Goal: Task Accomplishment & Management: Use online tool/utility

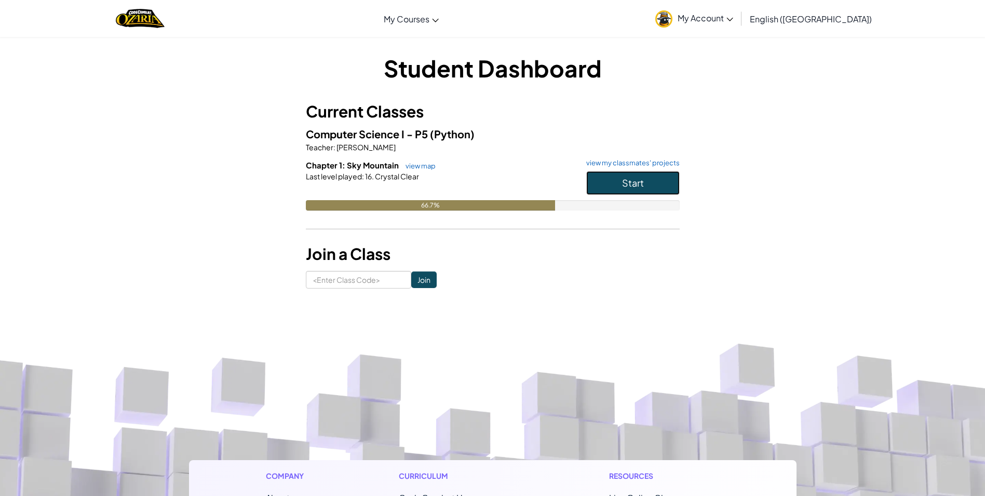
click at [591, 188] on button "Start" at bounding box center [632, 183] width 93 height 24
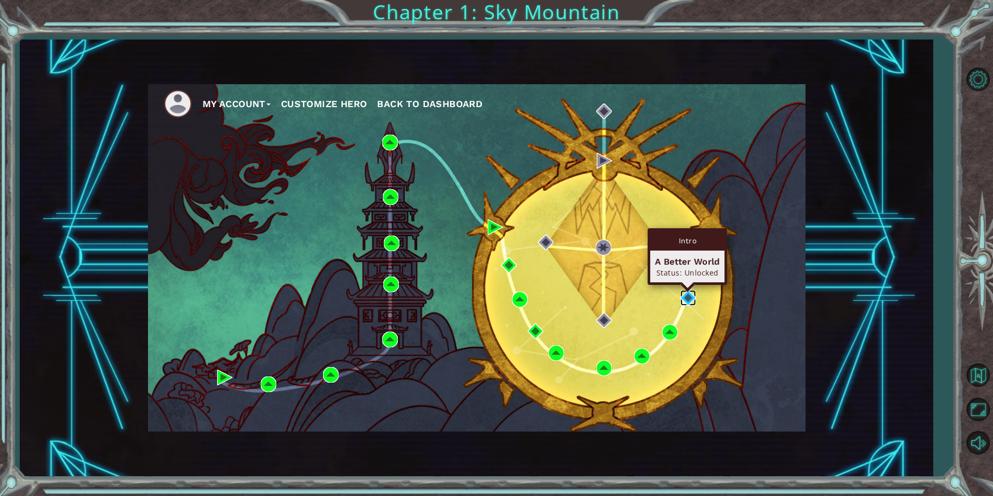
click at [692, 296] on img at bounding box center [688, 298] width 16 height 16
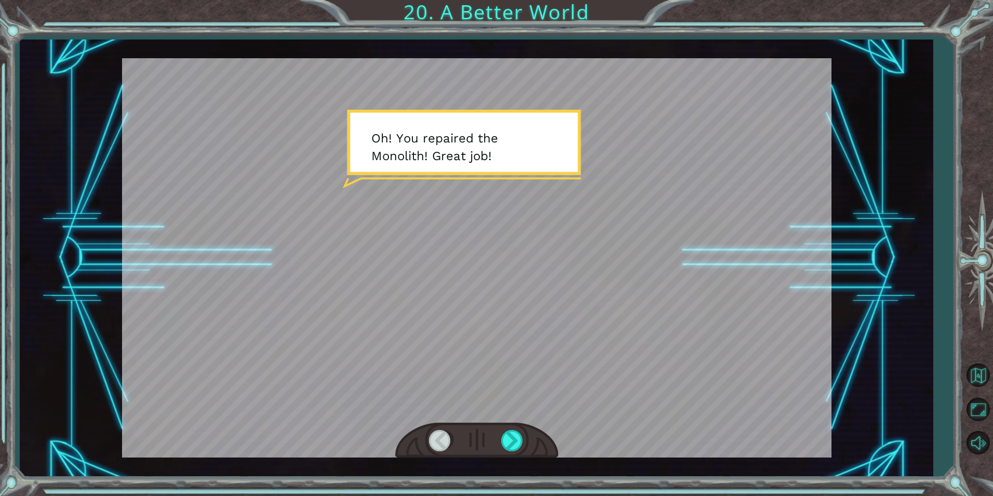
click at [789, 282] on div at bounding box center [477, 257] width 710 height 399
click at [967, 440] on button "Mute" at bounding box center [978, 442] width 30 height 30
click at [510, 443] on div at bounding box center [512, 440] width 23 height 21
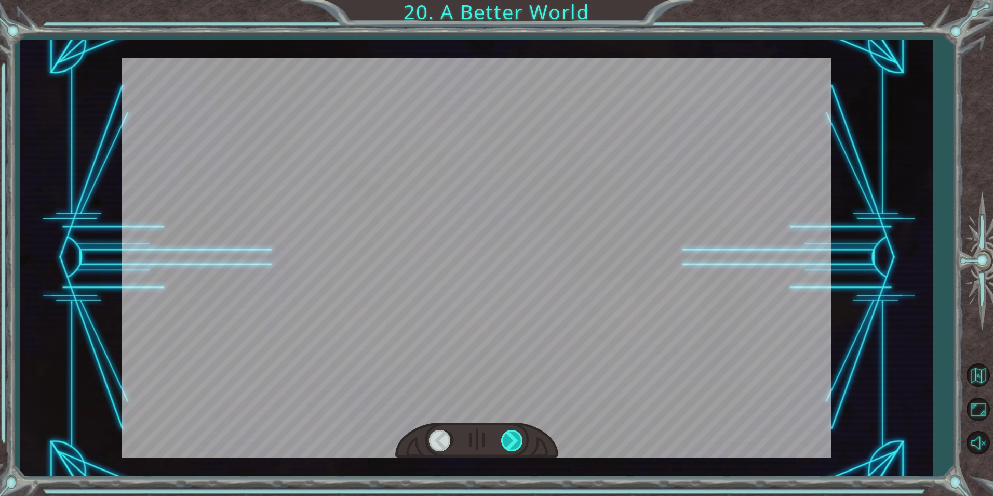
click at [510, 443] on div at bounding box center [512, 440] width 23 height 21
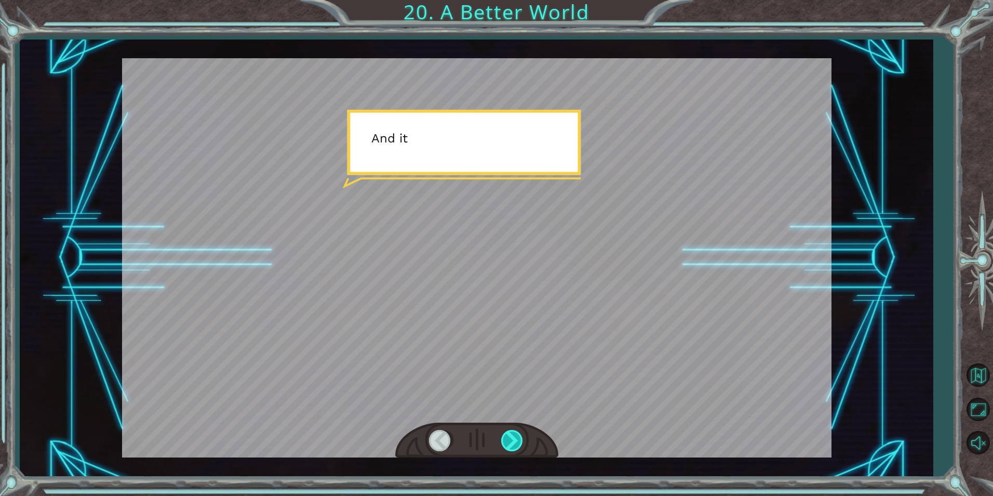
click at [510, 443] on div at bounding box center [512, 440] width 23 height 21
click at [513, 448] on div at bounding box center [512, 440] width 23 height 21
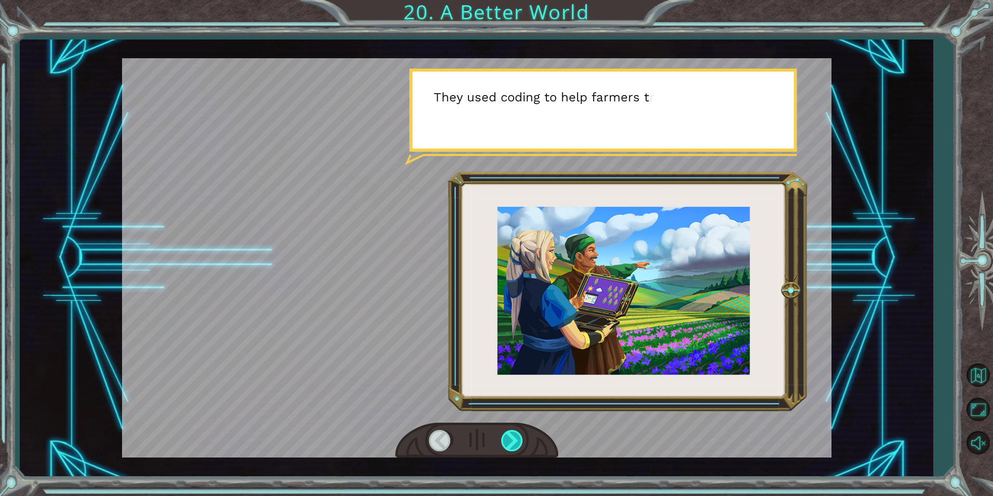
click at [513, 448] on div at bounding box center [512, 440] width 23 height 21
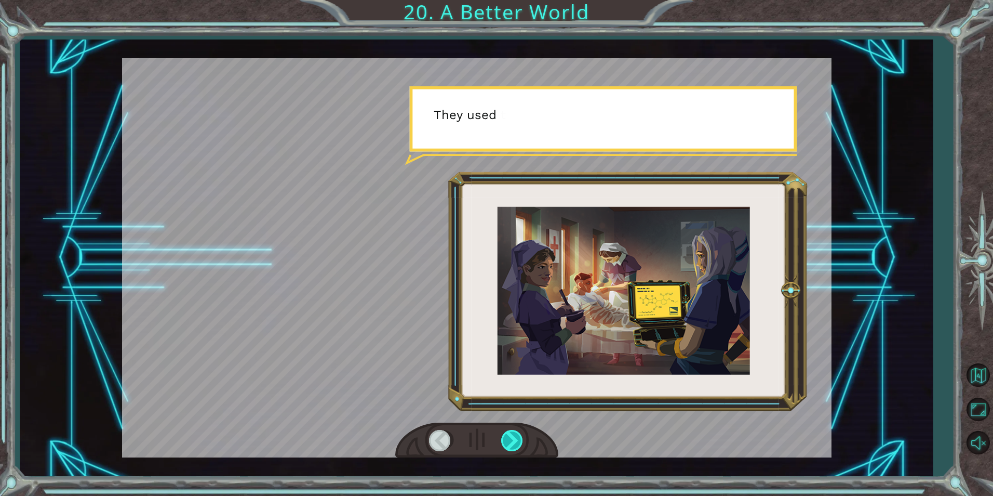
click at [513, 448] on div at bounding box center [512, 440] width 23 height 21
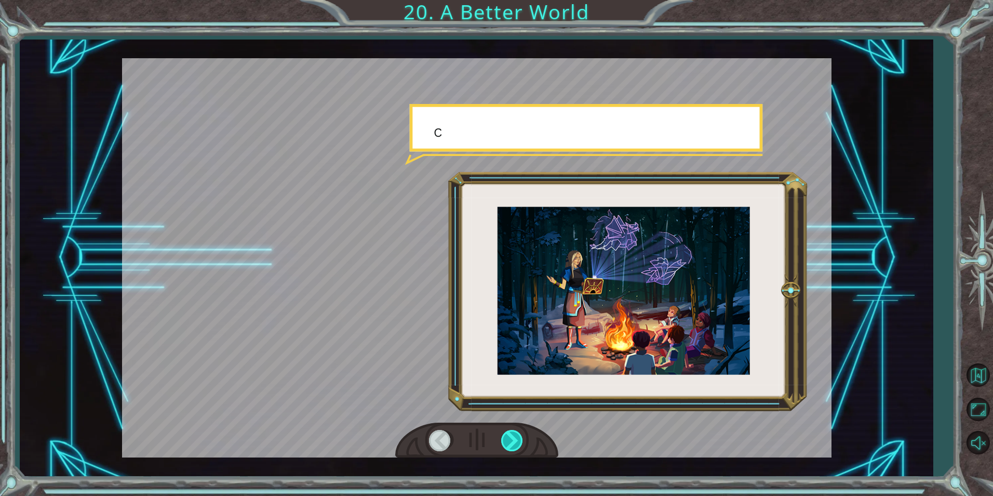
click at [513, 448] on div at bounding box center [512, 440] width 23 height 21
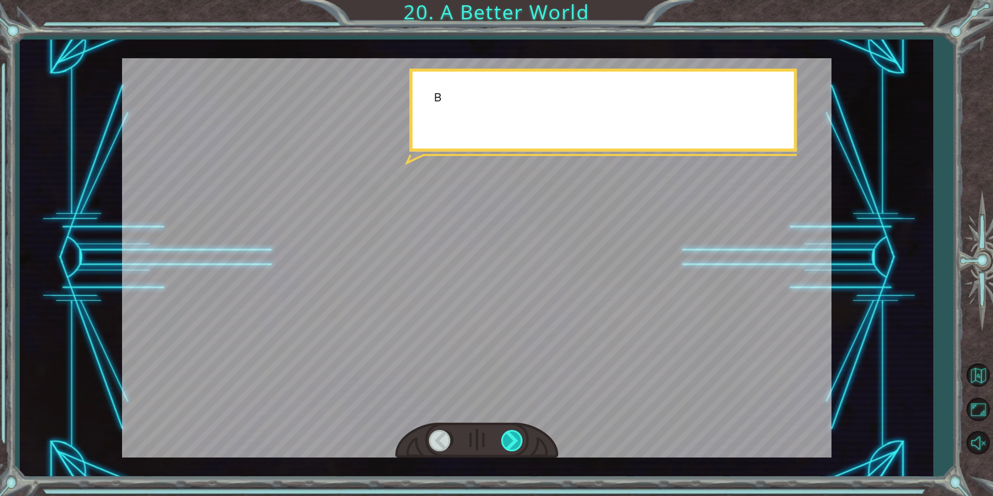
click at [513, 448] on div at bounding box center [512, 440] width 23 height 21
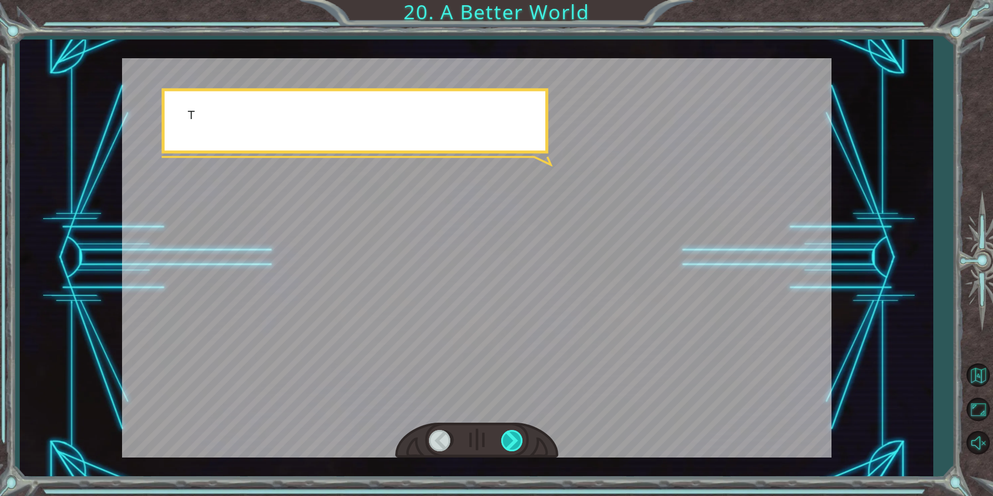
click at [513, 448] on div at bounding box center [512, 440] width 23 height 21
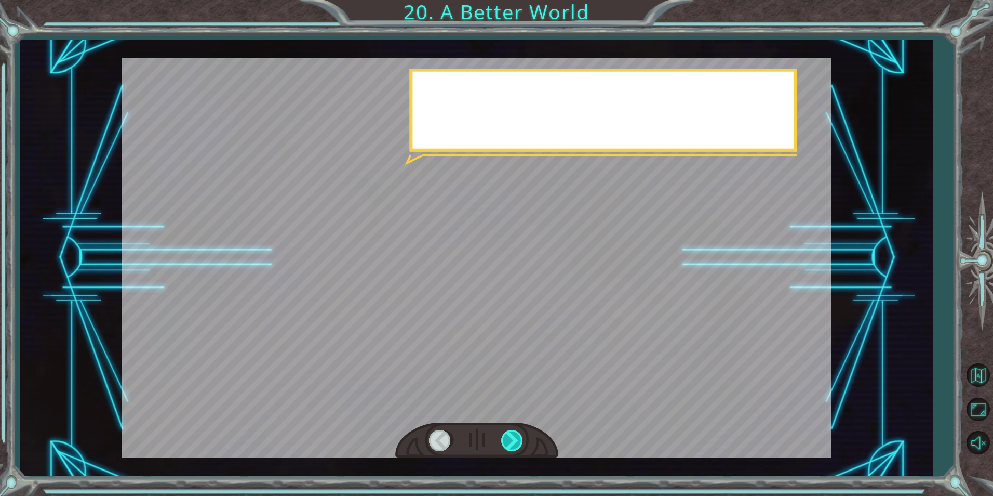
click at [513, 448] on div at bounding box center [512, 440] width 23 height 21
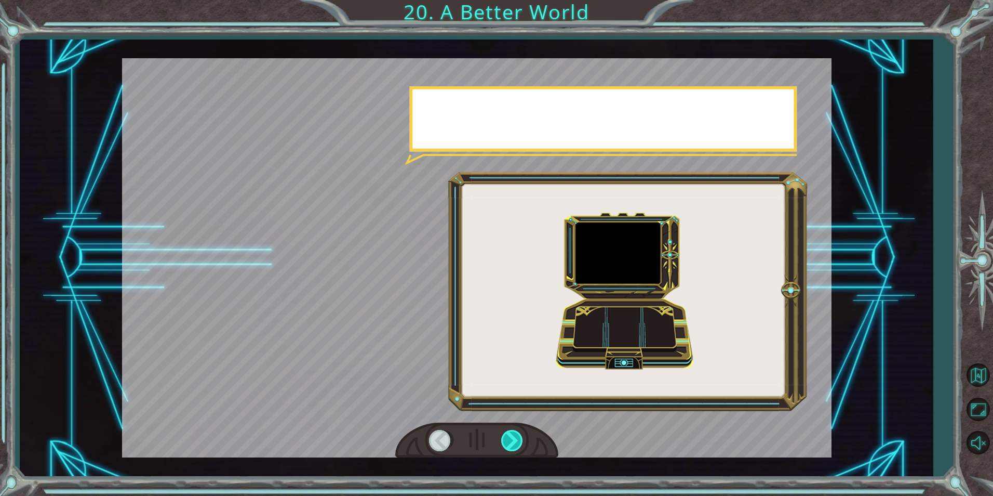
click at [513, 448] on div at bounding box center [512, 440] width 23 height 21
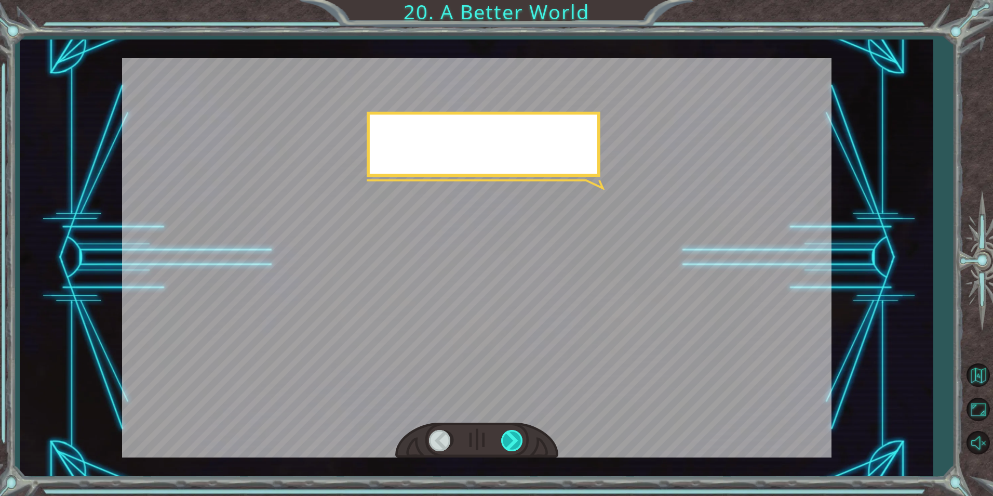
click at [513, 448] on div at bounding box center [512, 440] width 23 height 21
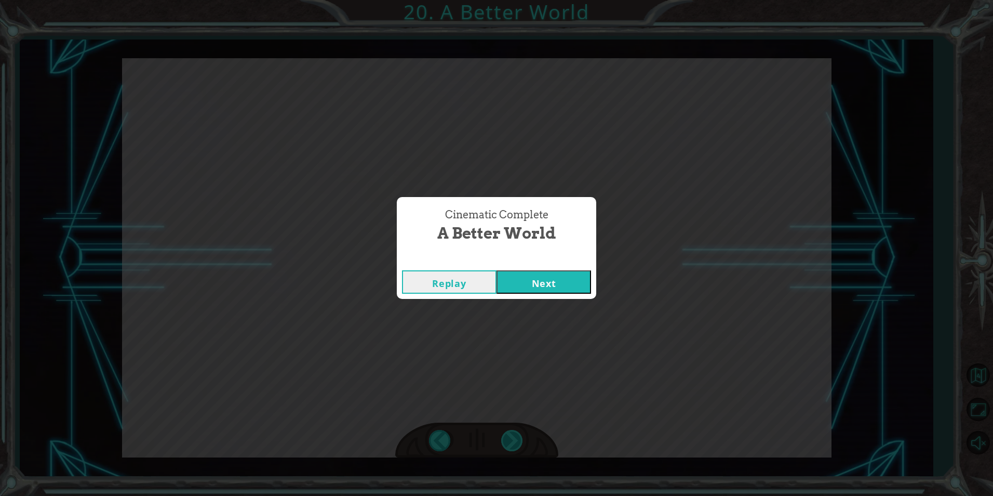
click at [513, 448] on div "Cinematic Complete A Better World Replay Next" at bounding box center [496, 248] width 993 height 496
click at [496, 284] on button "Replay" at bounding box center [449, 281] width 95 height 23
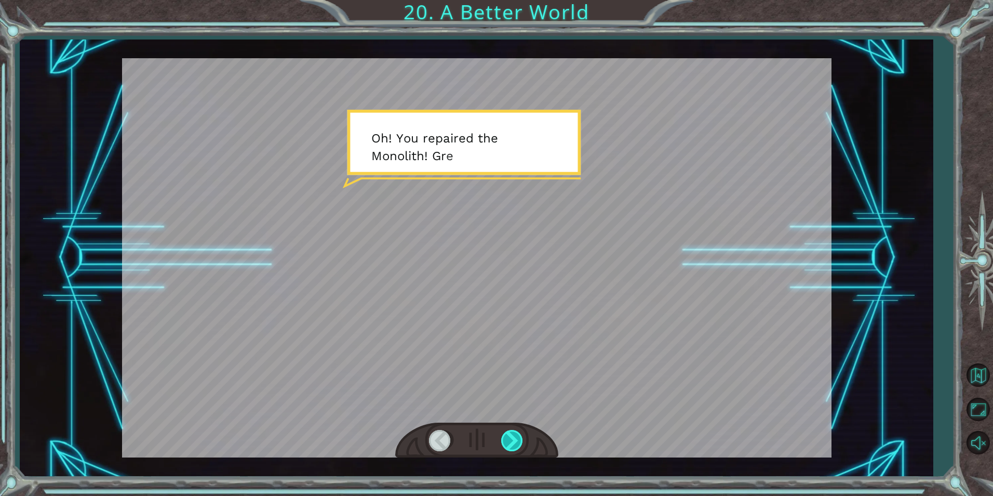
click at [510, 438] on div at bounding box center [512, 440] width 23 height 21
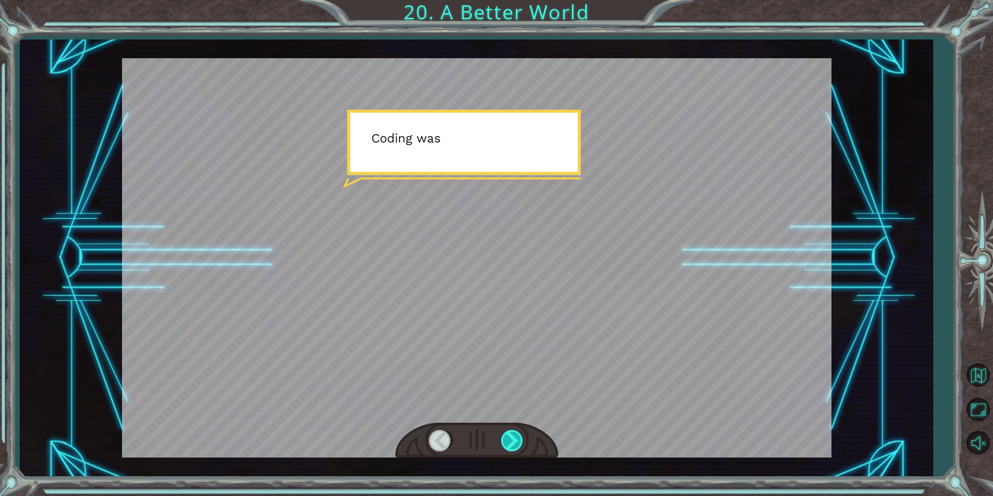
click at [510, 438] on div at bounding box center [512, 440] width 23 height 21
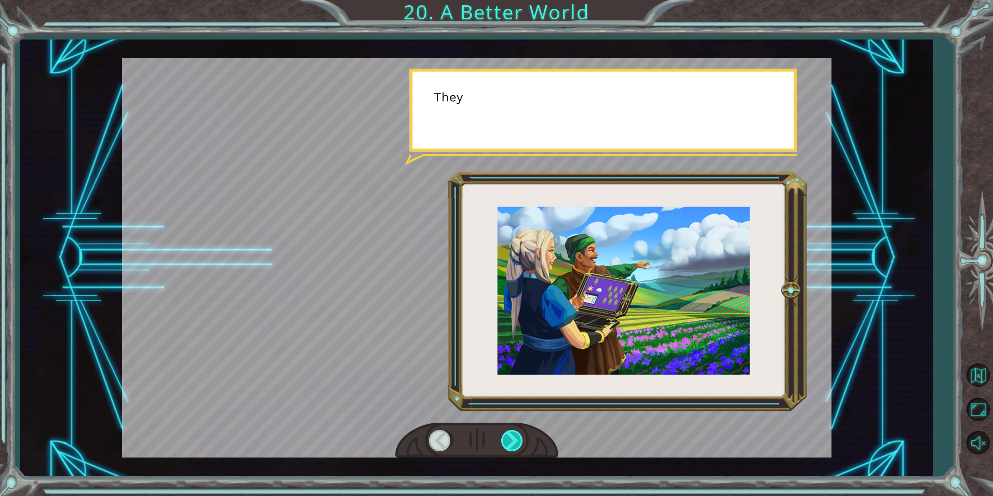
click at [510, 438] on div at bounding box center [512, 440] width 23 height 21
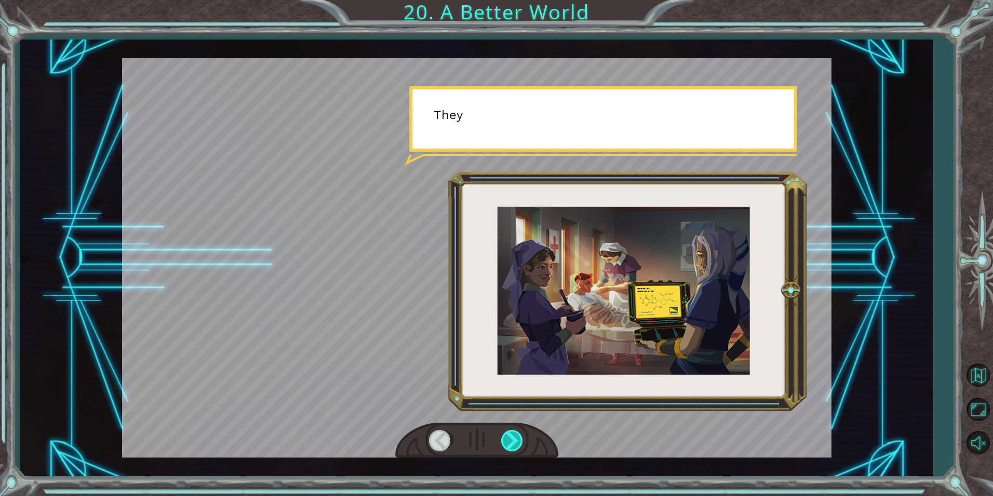
click at [510, 438] on div at bounding box center [512, 440] width 23 height 21
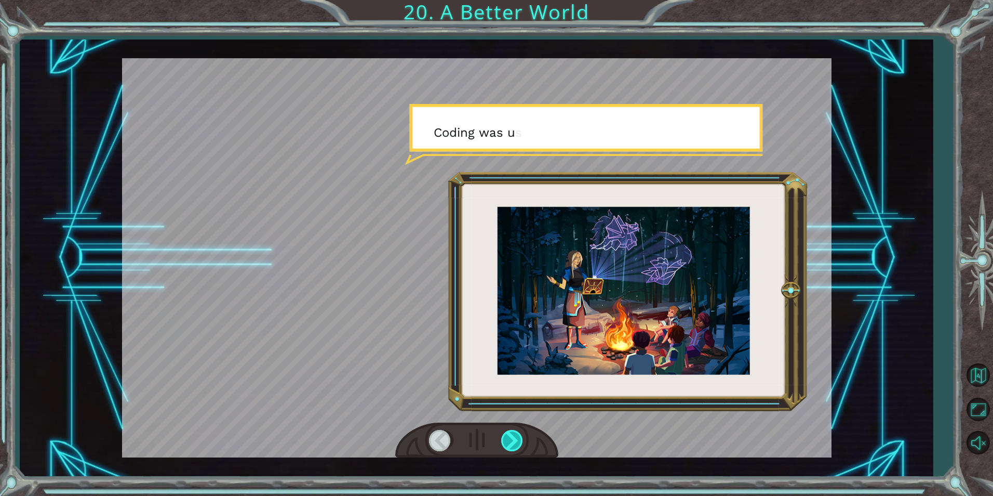
click at [510, 438] on div at bounding box center [512, 440] width 23 height 21
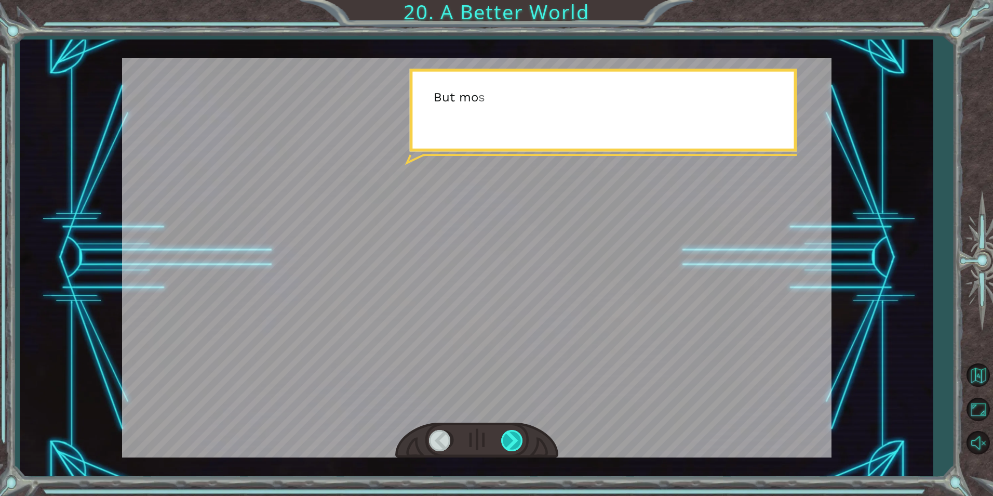
click at [510, 438] on div at bounding box center [512, 440] width 23 height 21
click at [507, 432] on div at bounding box center [512, 440] width 23 height 21
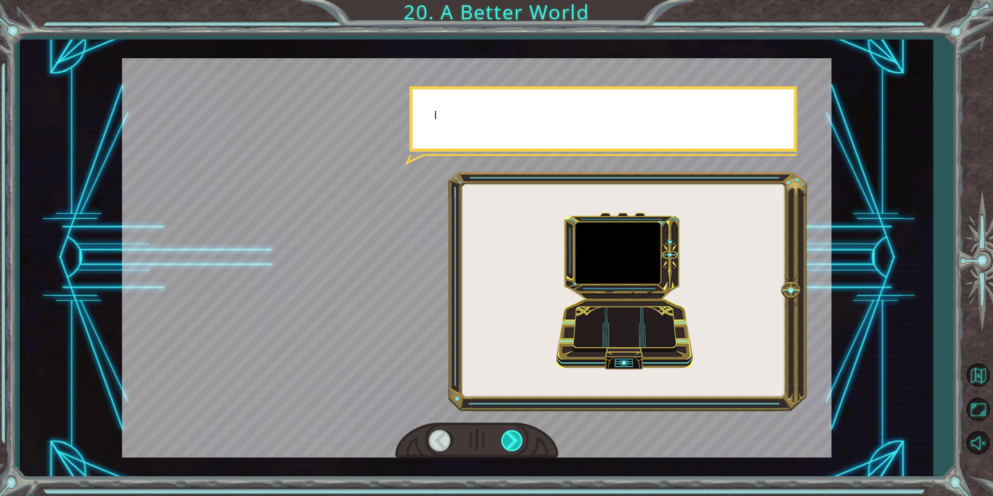
click at [508, 432] on div at bounding box center [512, 440] width 23 height 21
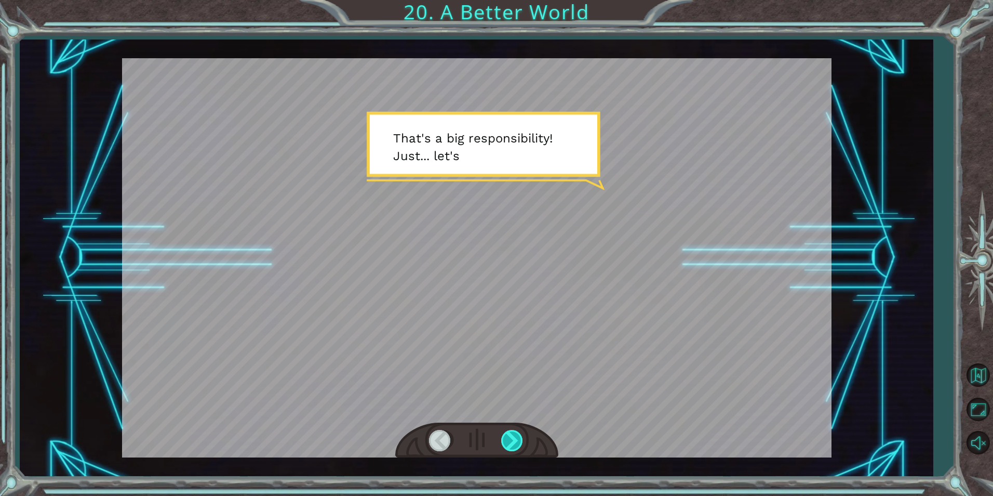
click at [509, 440] on div at bounding box center [512, 440] width 23 height 21
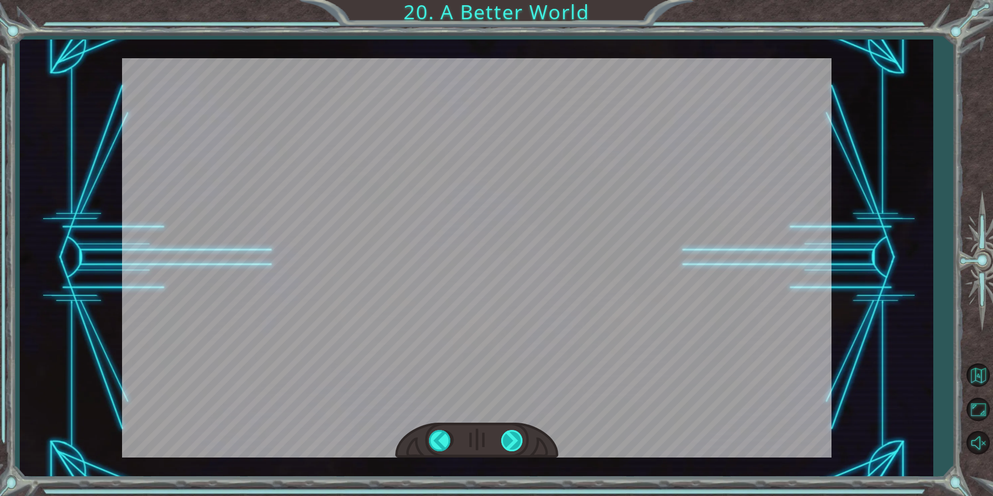
click at [509, 440] on div at bounding box center [512, 440] width 23 height 21
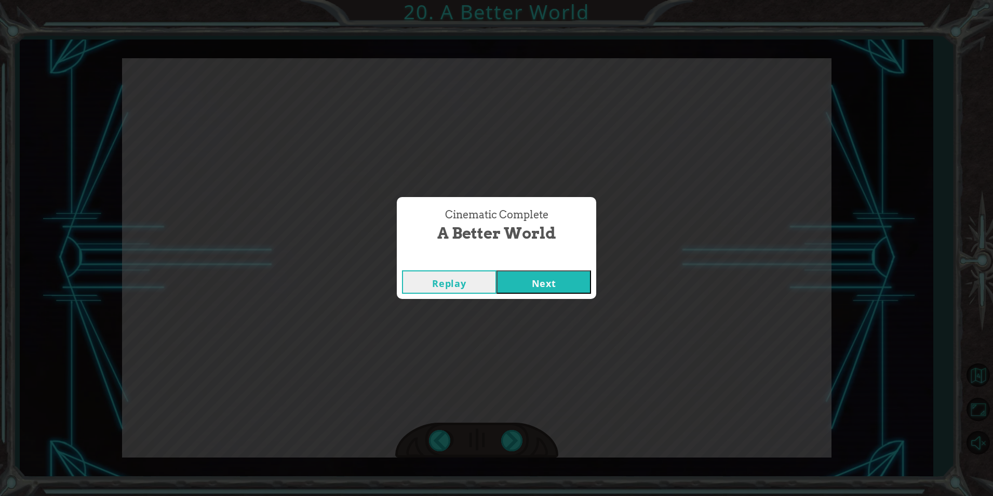
drag, startPoint x: 509, startPoint y: 440, endPoint x: 539, endPoint y: 285, distance: 158.6
click at [539, 285] on button "Next" at bounding box center [544, 281] width 95 height 23
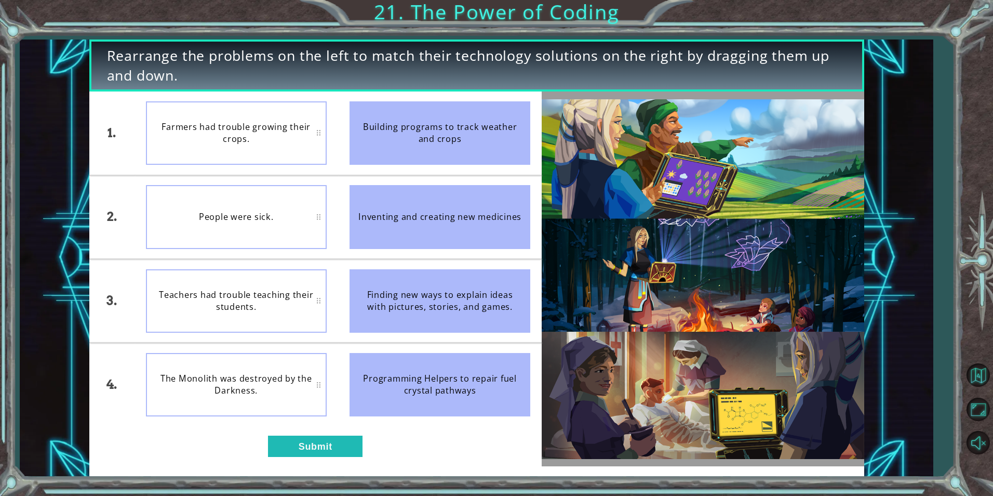
click at [306, 162] on div "Farmers had trouble growing their crops." at bounding box center [236, 132] width 181 height 63
click at [395, 155] on div "Building programs to track weather and crops" at bounding box center [440, 132] width 181 height 63
click at [288, 142] on div "Farmers had trouble growing their crops." at bounding box center [236, 132] width 181 height 63
drag, startPoint x: 288, startPoint y: 142, endPoint x: 401, endPoint y: 136, distance: 113.4
click at [373, 137] on div "1. 2. 3. 4. Farmers had trouble growing their crops. People were sick. Teachers…" at bounding box center [315, 258] width 453 height 334
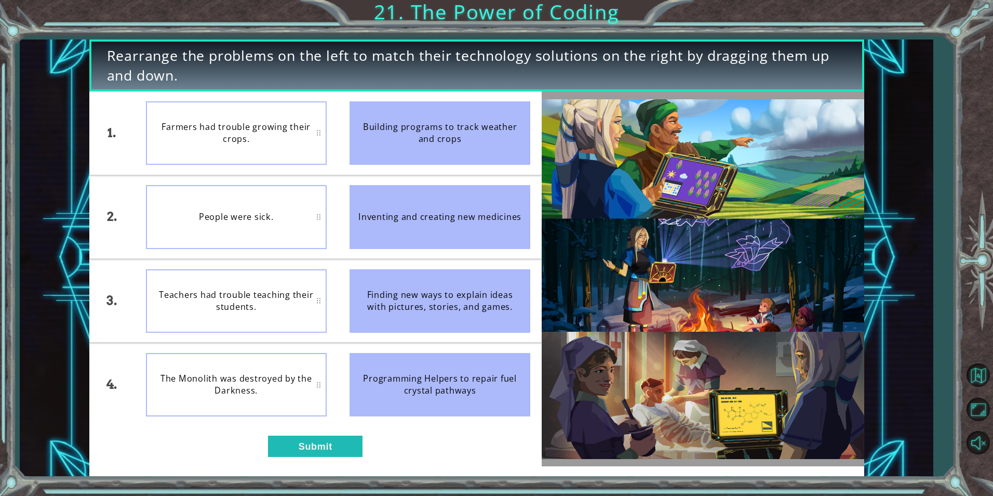
drag, startPoint x: 473, startPoint y: 132, endPoint x: 271, endPoint y: 119, distance: 203.0
click at [271, 119] on div "1. 2. 3. 4. Farmers had trouble growing their crops. People were sick. Teachers…" at bounding box center [315, 258] width 453 height 334
drag, startPoint x: 384, startPoint y: 113, endPoint x: 256, endPoint y: 130, distance: 130.0
click at [256, 130] on div "1. 2. 3. 4. Farmers had trouble growing their crops. People were sick. Teachers…" at bounding box center [315, 258] width 453 height 334
click at [258, 202] on div "People were sick." at bounding box center [236, 216] width 181 height 63
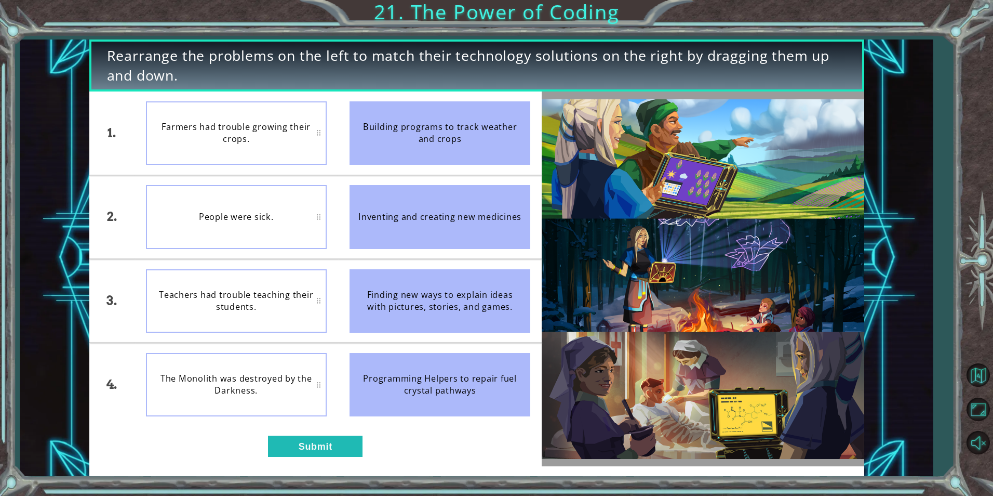
click at [258, 202] on div "People were sick." at bounding box center [236, 216] width 181 height 63
click at [319, 210] on div "People were sick." at bounding box center [236, 216] width 181 height 63
click at [319, 223] on div "People were sick." at bounding box center [236, 216] width 181 height 63
drag, startPoint x: 385, startPoint y: 138, endPoint x: 262, endPoint y: 163, distance: 125.5
click at [262, 163] on div "1. 2. 3. 4. Farmers had trouble growing their crops. People were sick. Teachers…" at bounding box center [315, 258] width 453 height 334
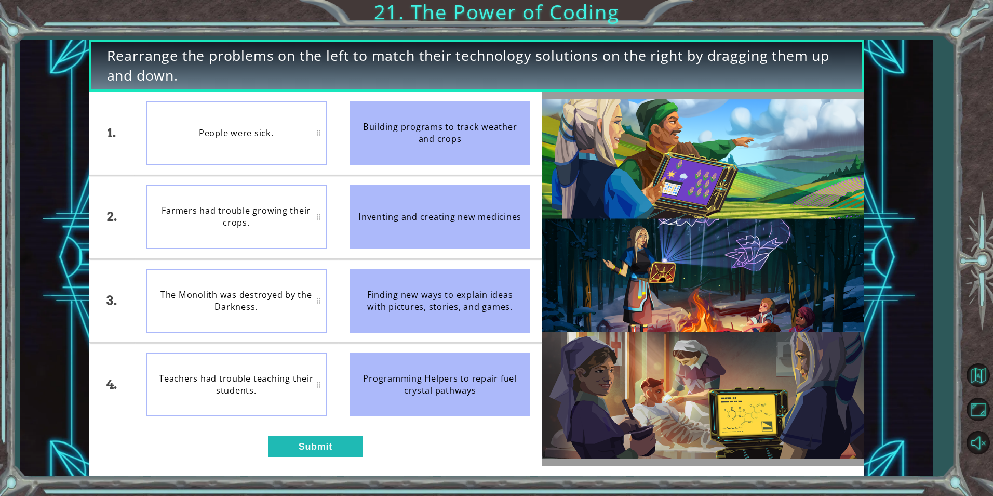
click at [323, 434] on div "1. 2. 3. 4. People were sick. Farmers had trouble growing their crops. The Mono…" at bounding box center [315, 278] width 453 height 375
click at [317, 444] on button "Submit" at bounding box center [315, 445] width 95 height 21
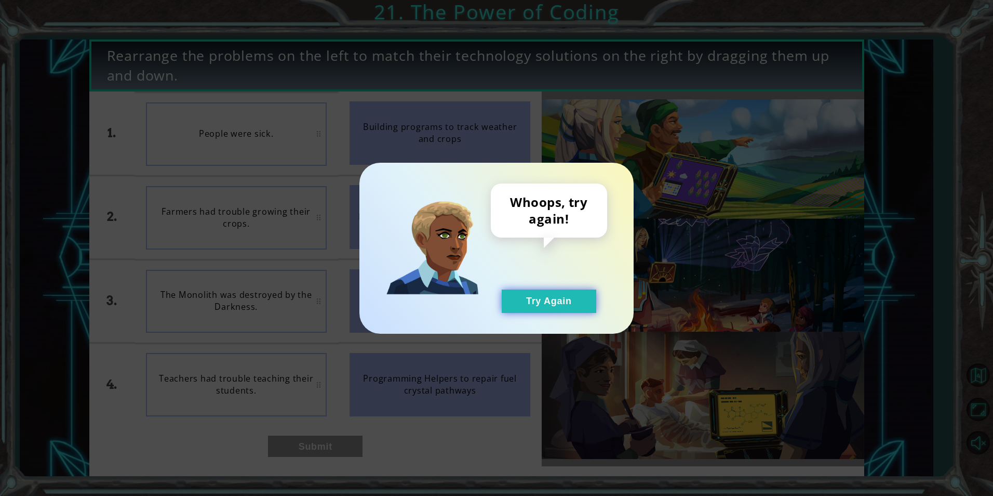
click at [565, 291] on button "Try Again" at bounding box center [549, 300] width 95 height 23
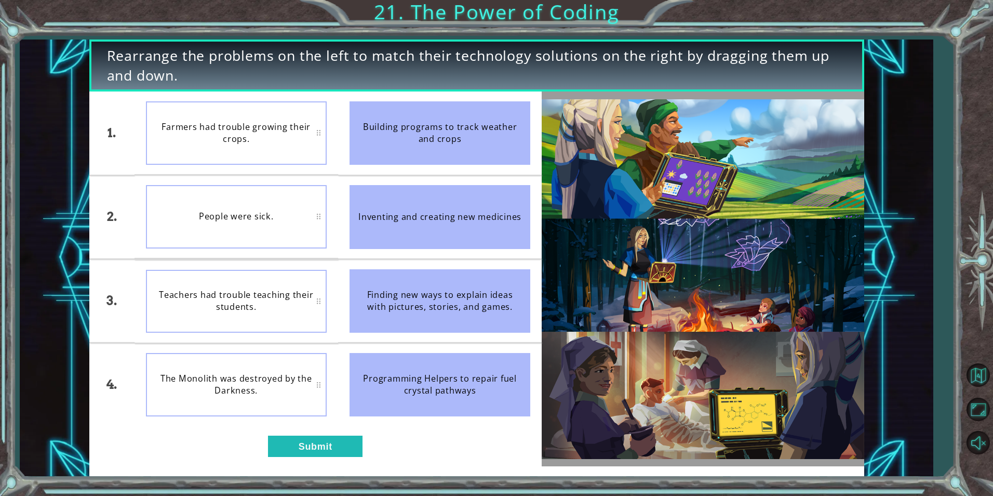
click at [419, 383] on div "Programming Helpers to repair fuel crystal pathways" at bounding box center [440, 384] width 181 height 63
click at [383, 322] on div "Finding new ways to explain ideas with pictures, stories, and games." at bounding box center [440, 300] width 181 height 63
click at [292, 386] on div "The Monolith was destroyed by the Darkness." at bounding box center [236, 384] width 181 height 63
click at [386, 313] on div "Finding new ways to explain ideas with pictures, stories, and games." at bounding box center [440, 300] width 181 height 63
click at [311, 395] on div "The Monolith was destroyed by the Darkness." at bounding box center [236, 384] width 181 height 63
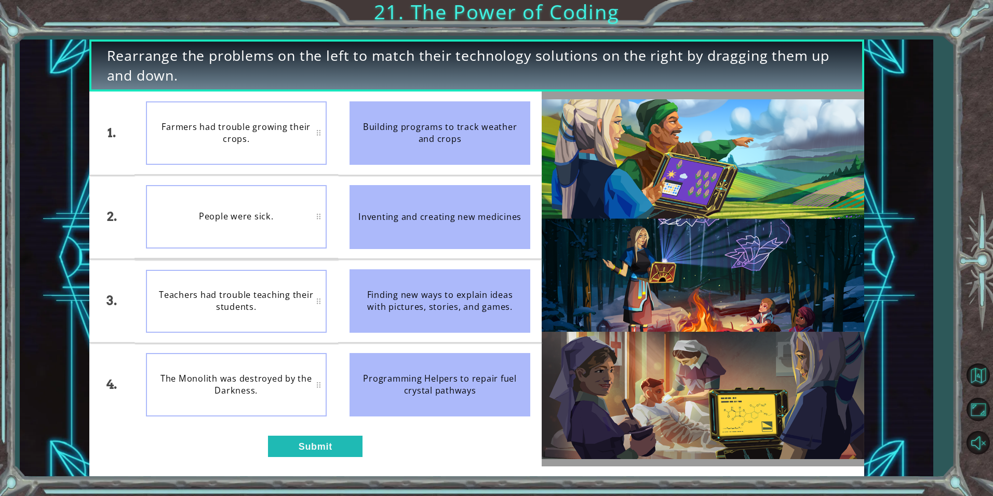
click at [305, 388] on div "The Monolith was destroyed by the Darkness." at bounding box center [236, 384] width 181 height 63
click at [305, 445] on button "Submit" at bounding box center [315, 445] width 95 height 21
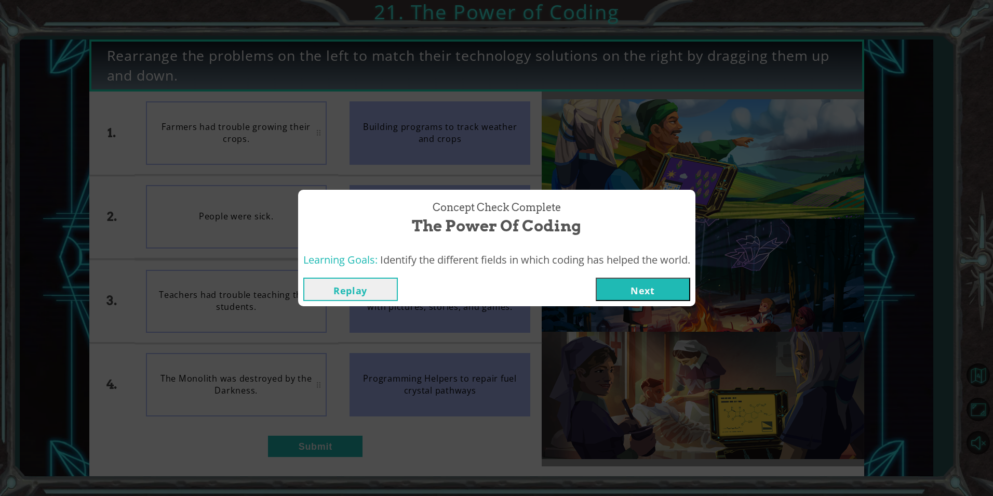
click at [658, 287] on button "Next" at bounding box center [643, 288] width 95 height 23
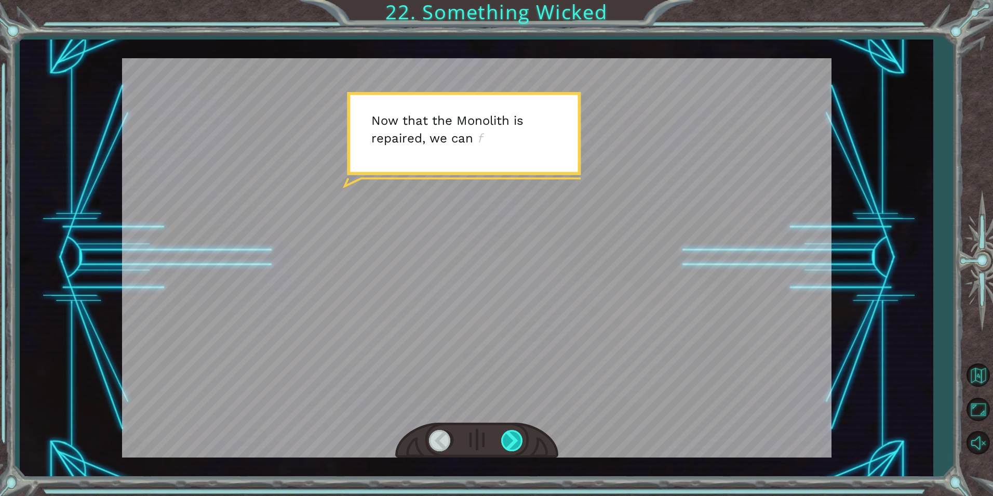
click at [510, 441] on div at bounding box center [512, 440] width 23 height 21
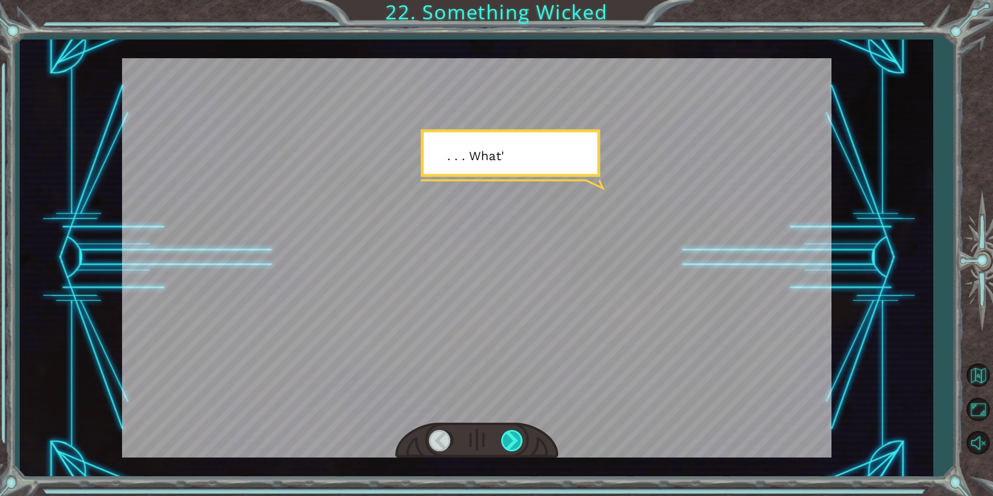
click at [510, 441] on div at bounding box center [512, 440] width 23 height 21
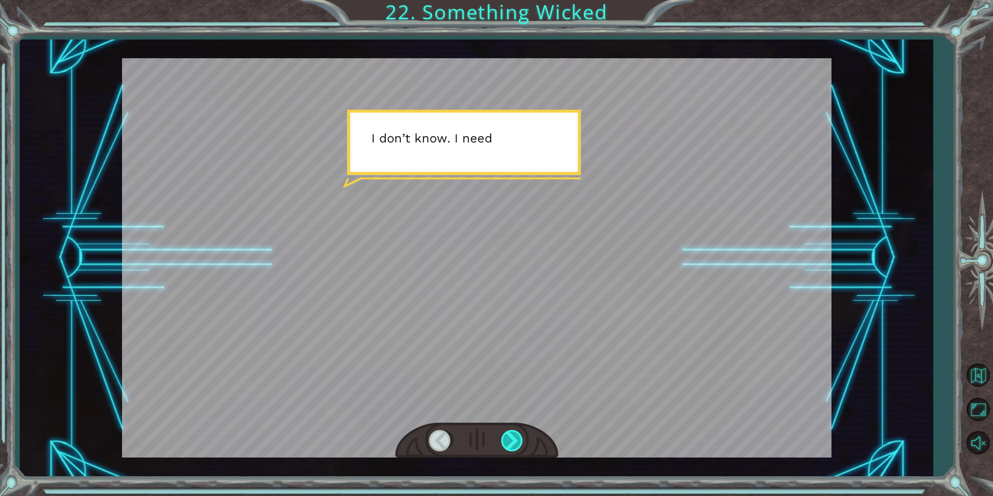
click at [510, 441] on div at bounding box center [512, 440] width 23 height 21
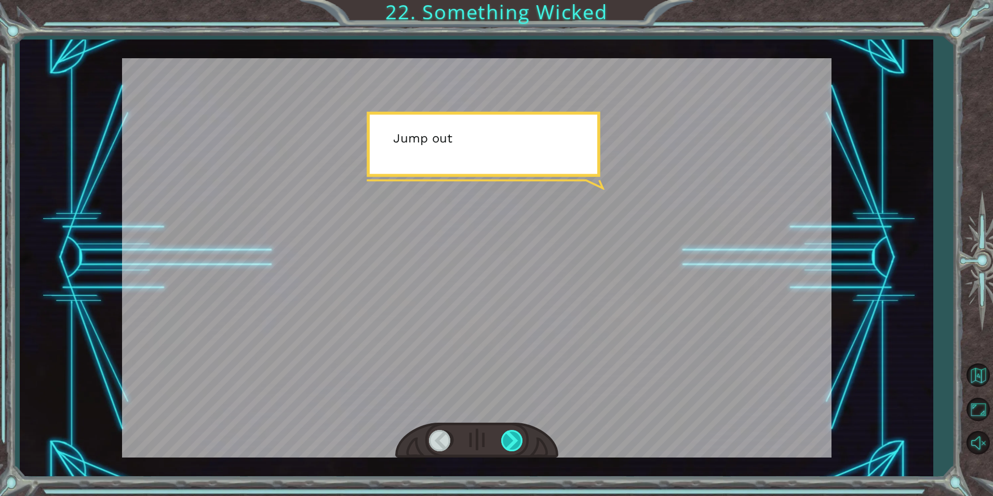
click at [510, 441] on div at bounding box center [512, 440] width 23 height 21
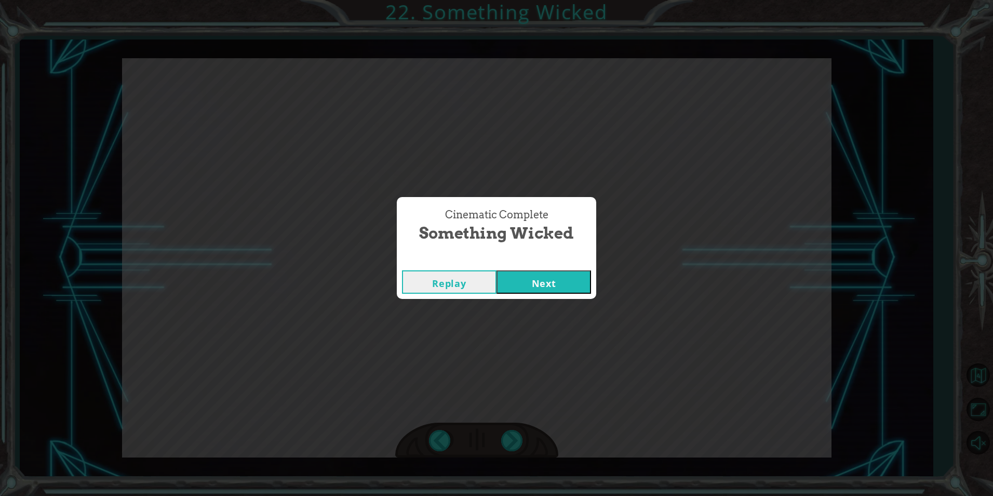
click at [555, 273] on button "Next" at bounding box center [544, 281] width 95 height 23
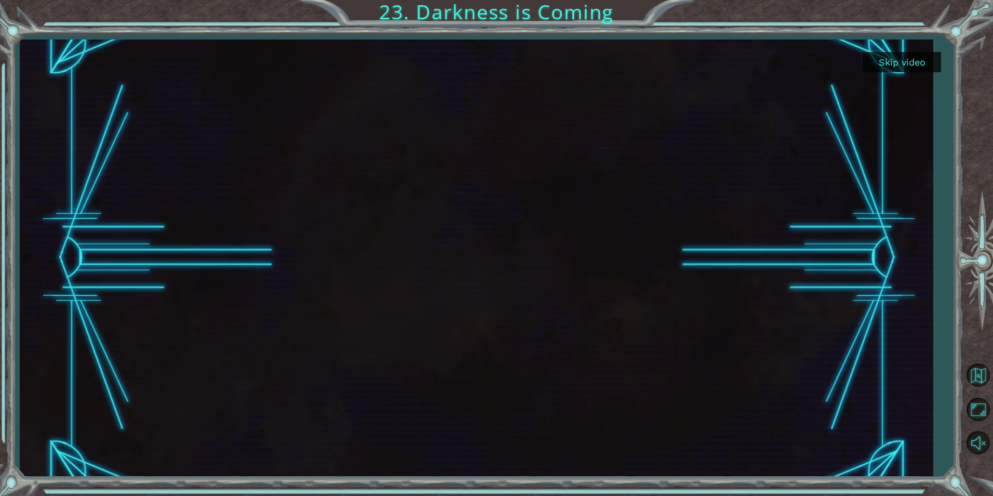
click at [883, 60] on button "Skip video" at bounding box center [902, 62] width 78 height 20
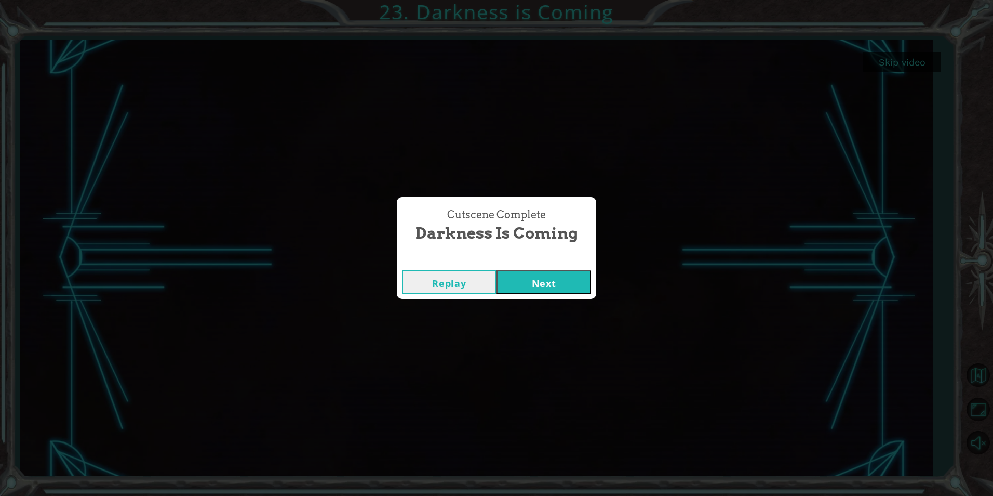
click at [565, 274] on button "Next" at bounding box center [544, 281] width 95 height 23
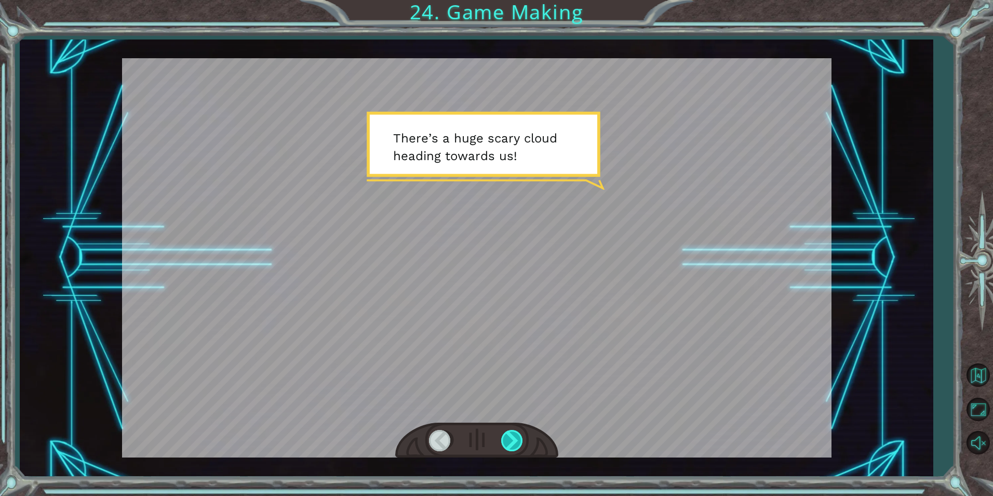
click at [519, 439] on div at bounding box center [512, 440] width 23 height 21
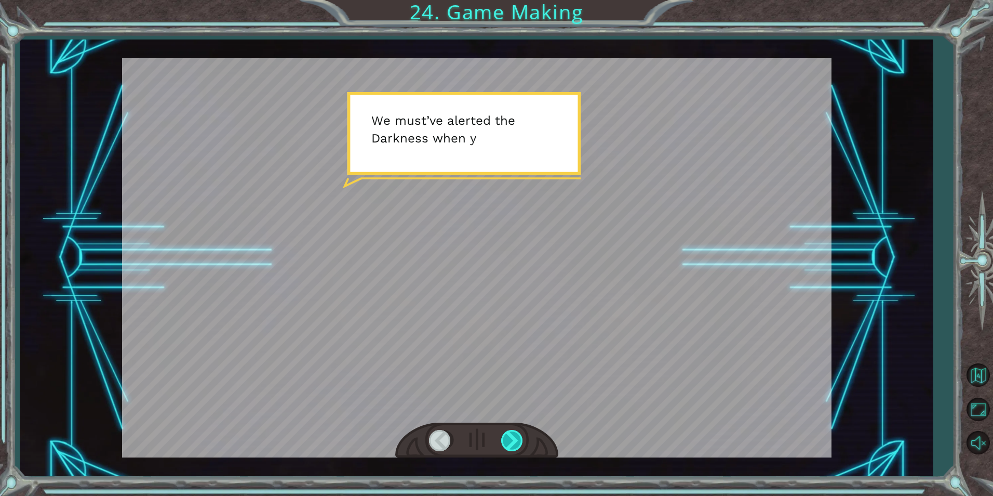
click at [519, 439] on div at bounding box center [512, 440] width 23 height 21
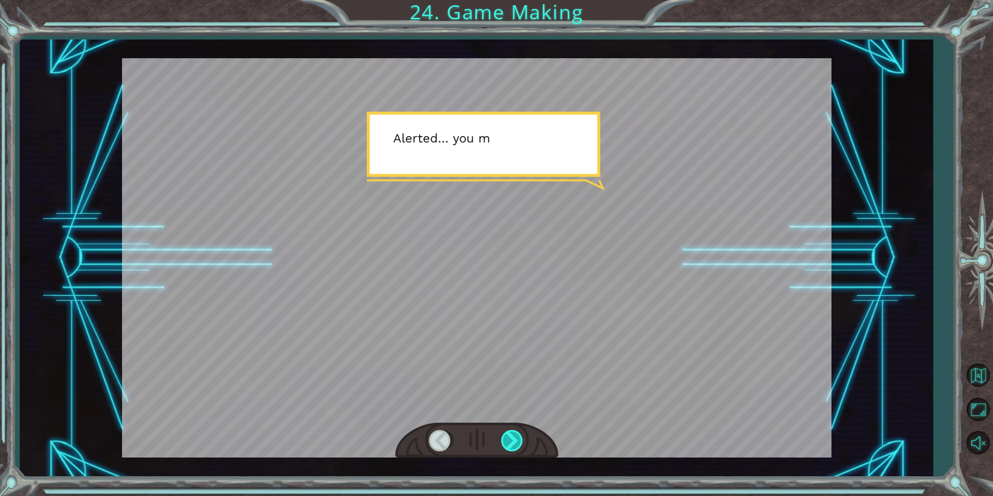
click at [519, 439] on div at bounding box center [512, 440] width 23 height 21
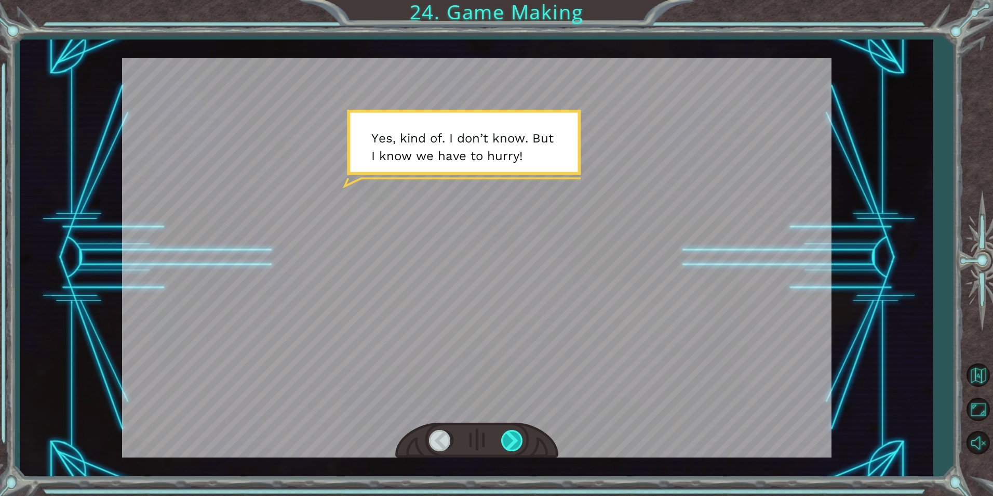
click at [519, 439] on div at bounding box center [512, 440] width 23 height 21
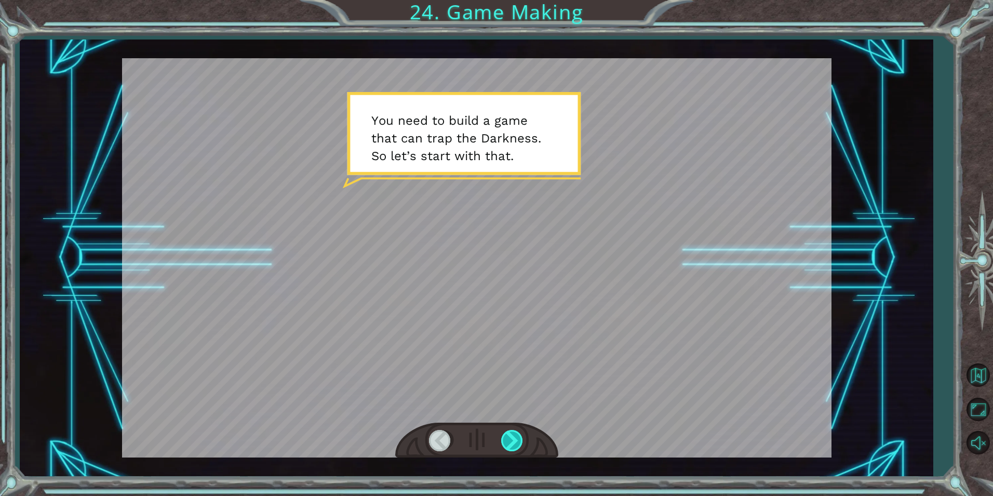
click at [519, 439] on div at bounding box center [512, 440] width 23 height 21
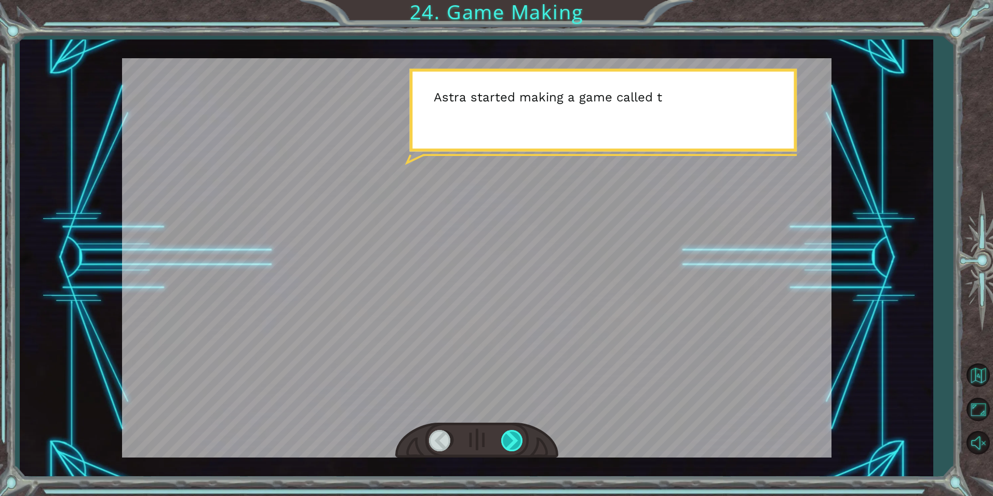
click at [519, 439] on div at bounding box center [512, 440] width 23 height 21
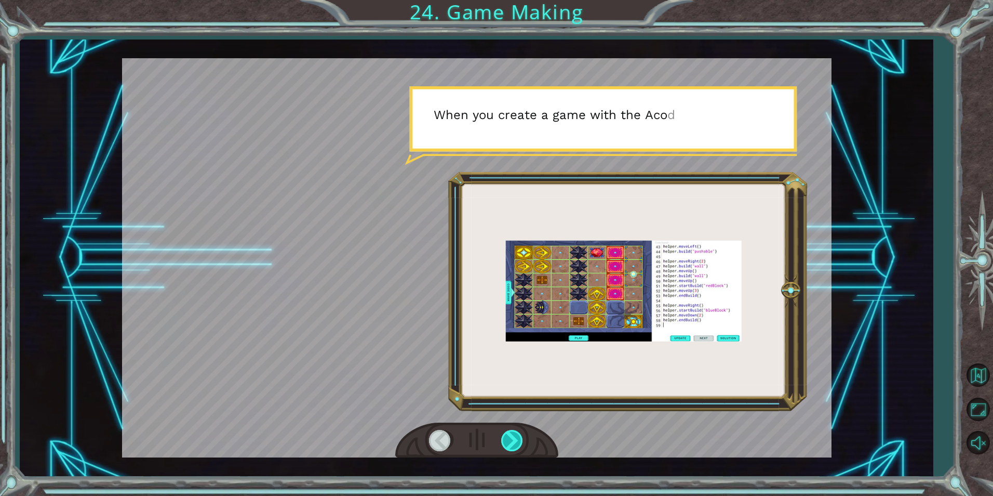
click at [519, 439] on div at bounding box center [512, 440] width 23 height 21
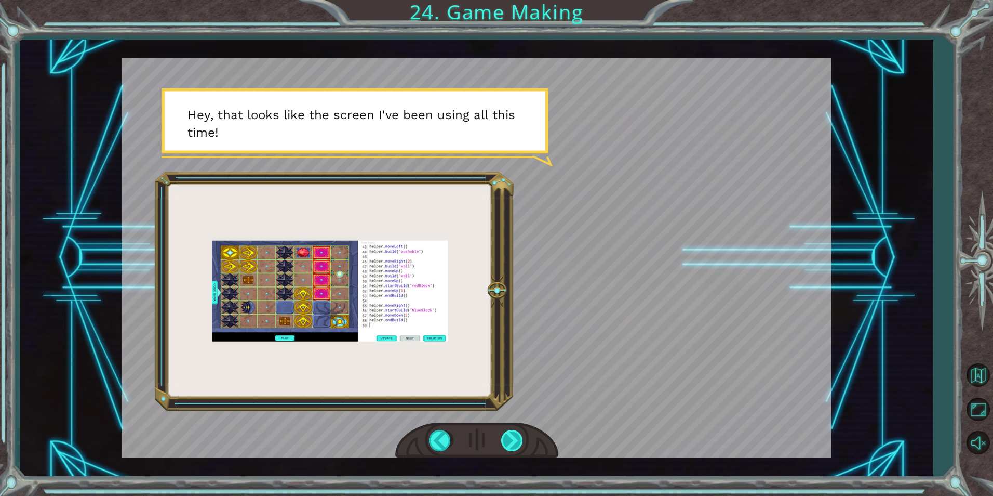
click at [519, 439] on div at bounding box center [512, 440] width 23 height 21
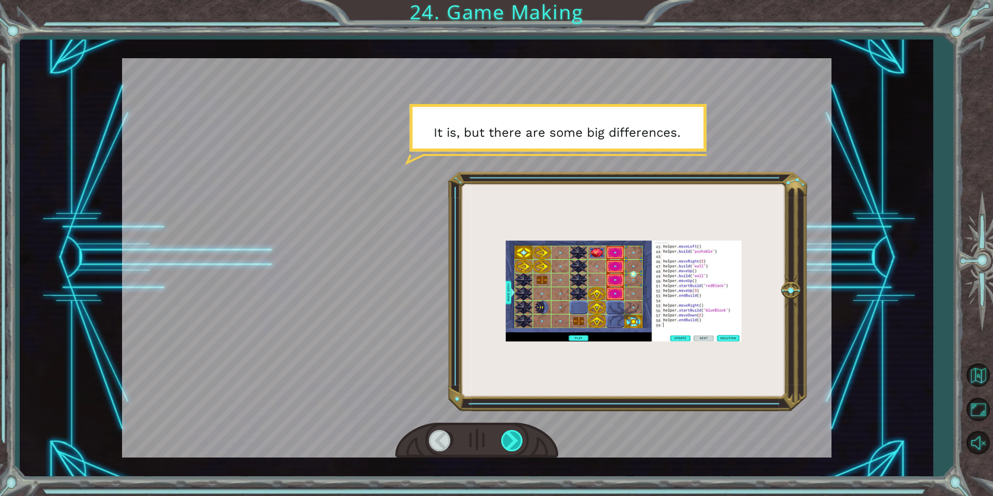
click at [519, 439] on div at bounding box center [512, 440] width 23 height 21
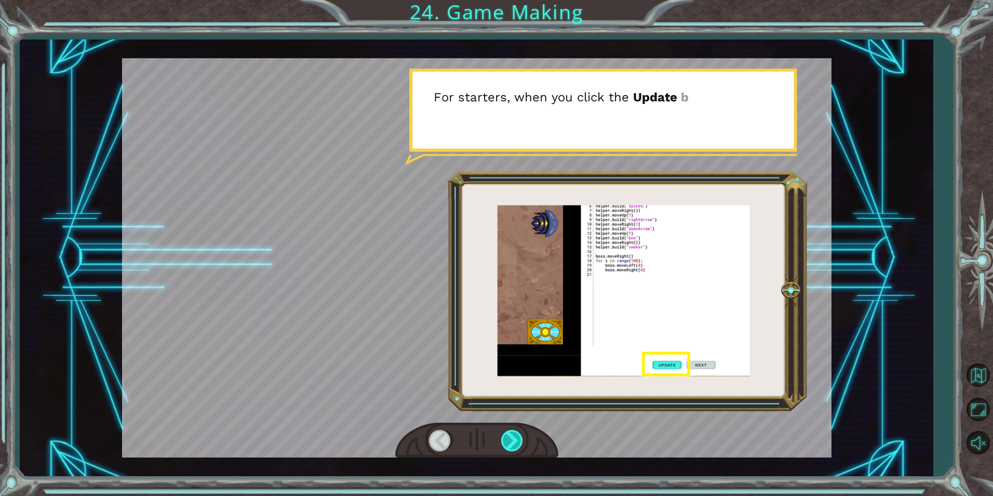
click at [519, 439] on div at bounding box center [512, 440] width 23 height 21
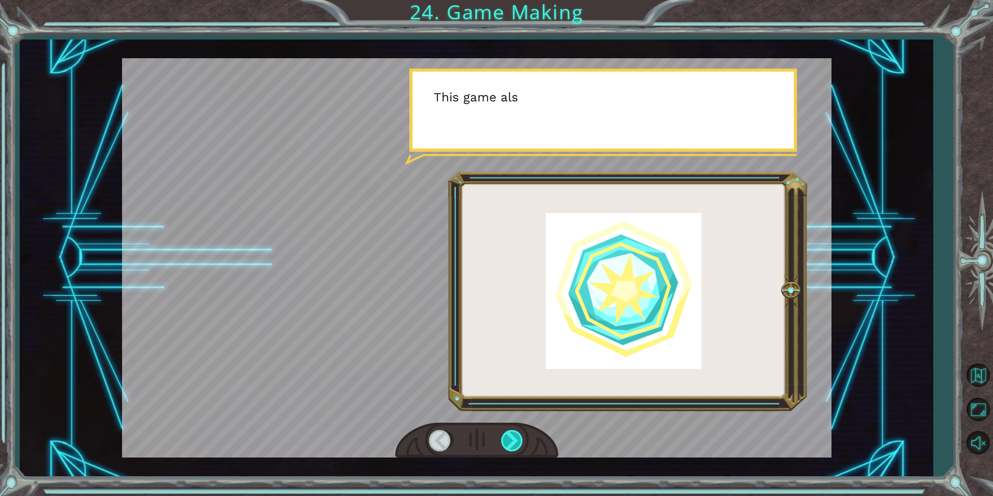
click at [519, 439] on div at bounding box center [512, 440] width 23 height 21
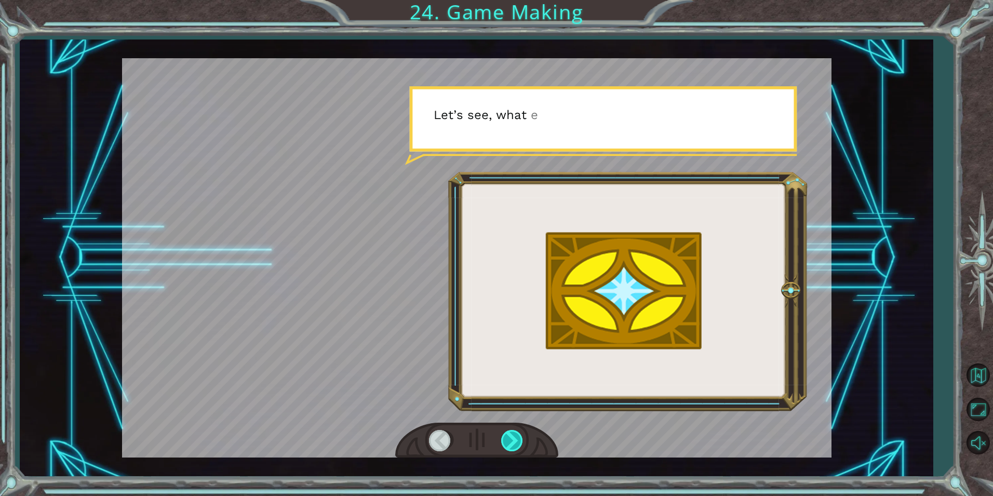
click at [519, 439] on div at bounding box center [512, 440] width 23 height 21
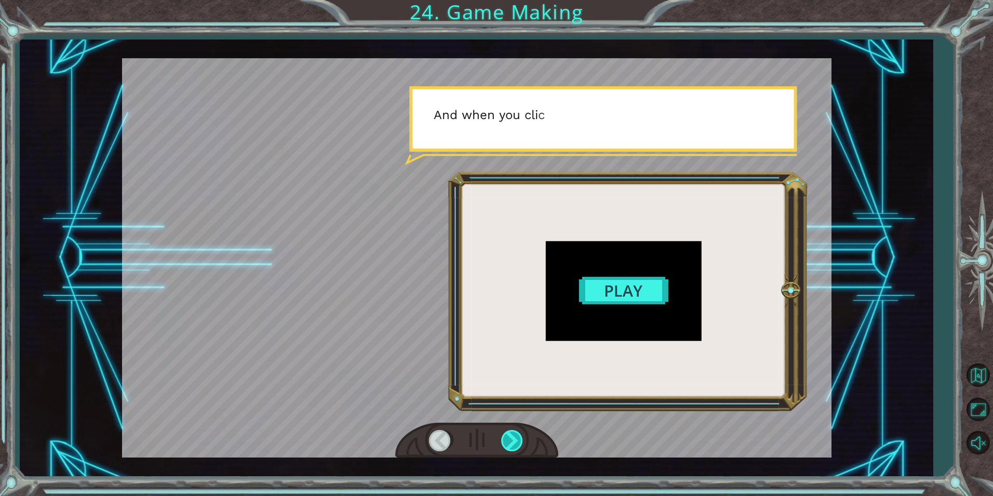
click at [519, 439] on div at bounding box center [512, 440] width 23 height 21
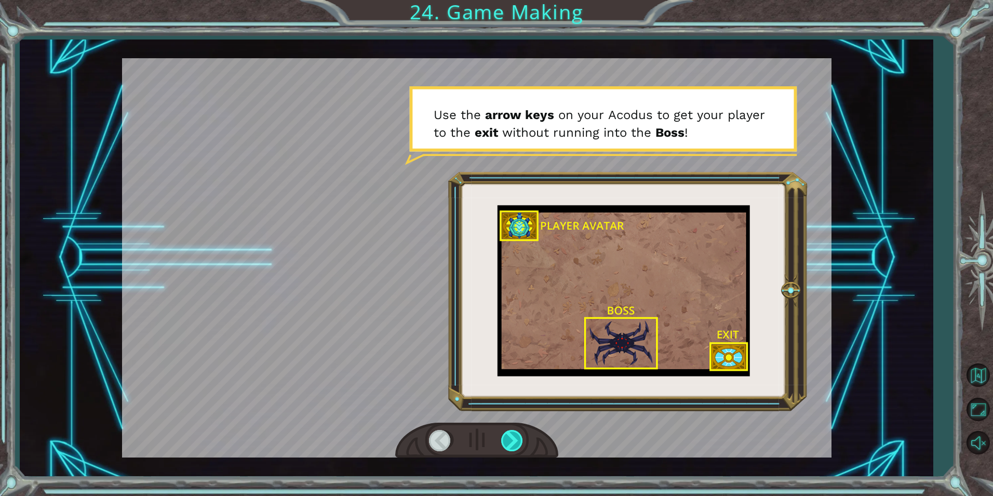
click at [519, 439] on div at bounding box center [512, 440] width 23 height 21
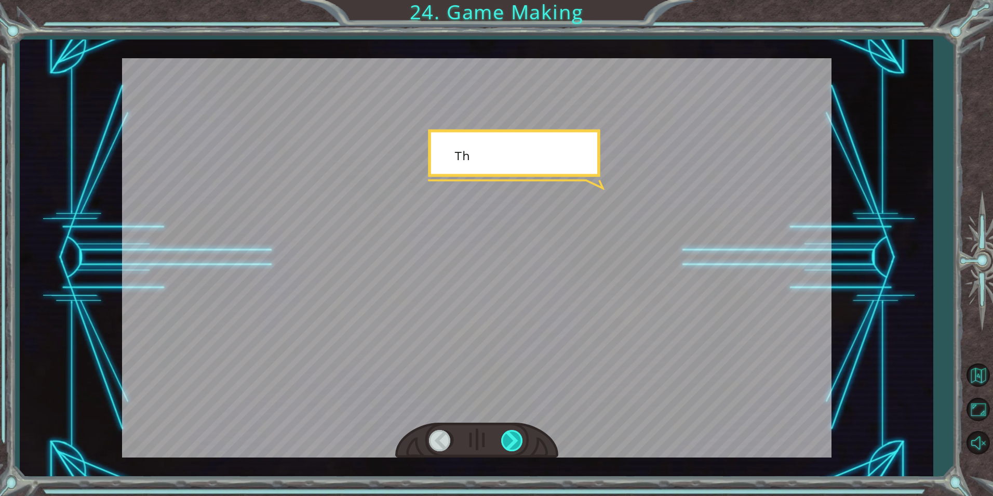
click at [519, 439] on div at bounding box center [512, 440] width 23 height 21
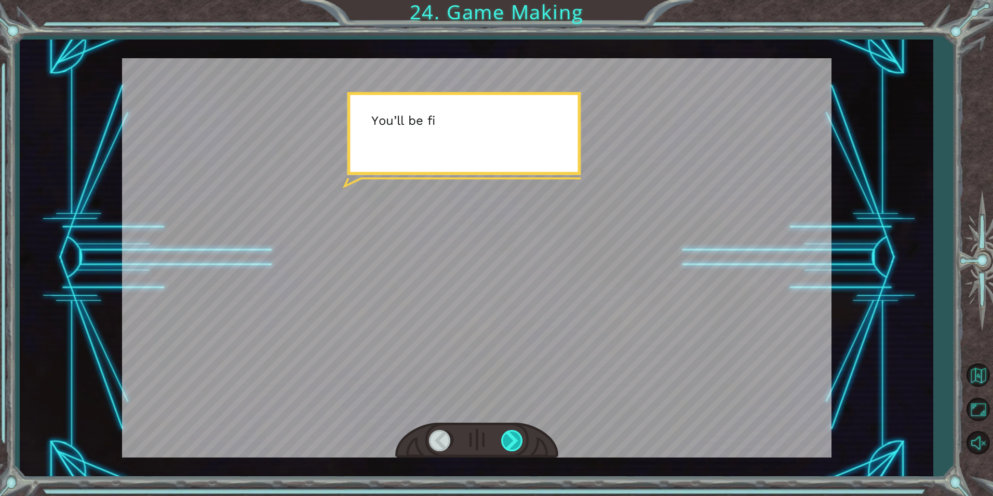
click at [519, 439] on div at bounding box center [512, 440] width 23 height 21
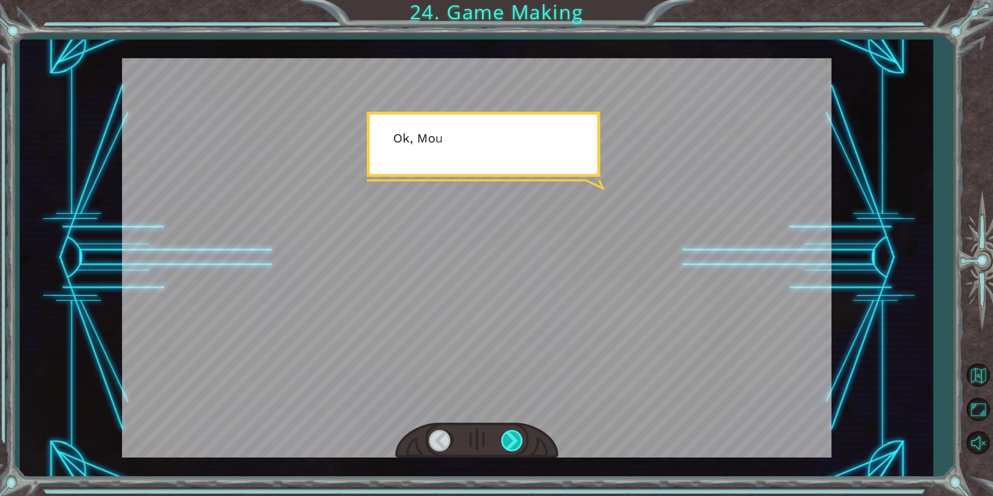
click at [519, 439] on div at bounding box center [512, 440] width 23 height 21
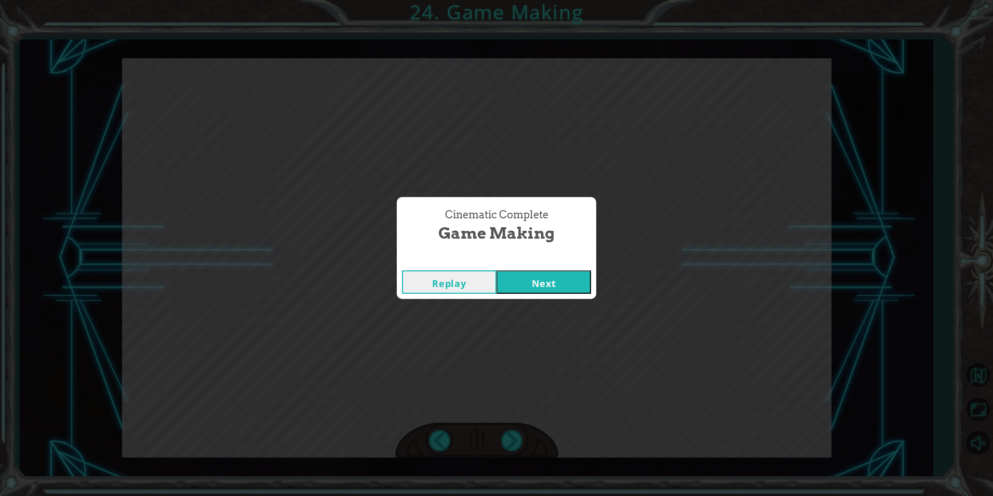
click at [560, 286] on button "Next" at bounding box center [544, 281] width 95 height 23
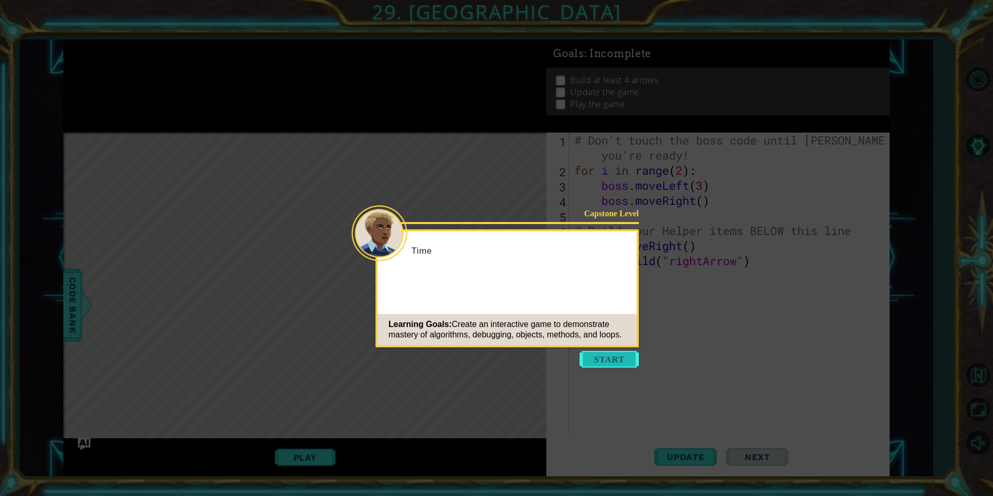
click at [612, 362] on button "Start" at bounding box center [609, 359] width 59 height 17
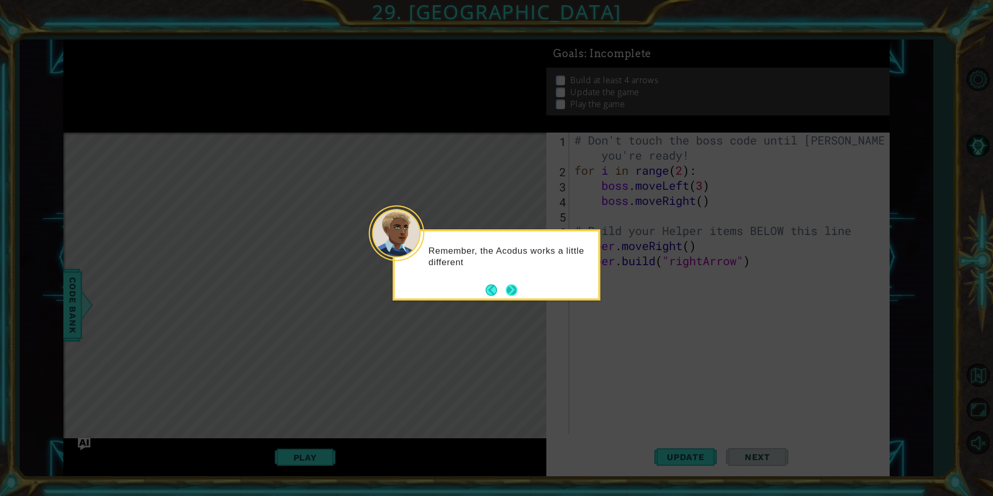
click at [515, 282] on footer at bounding box center [502, 290] width 32 height 16
click at [512, 292] on button "Next" at bounding box center [511, 289] width 11 height 11
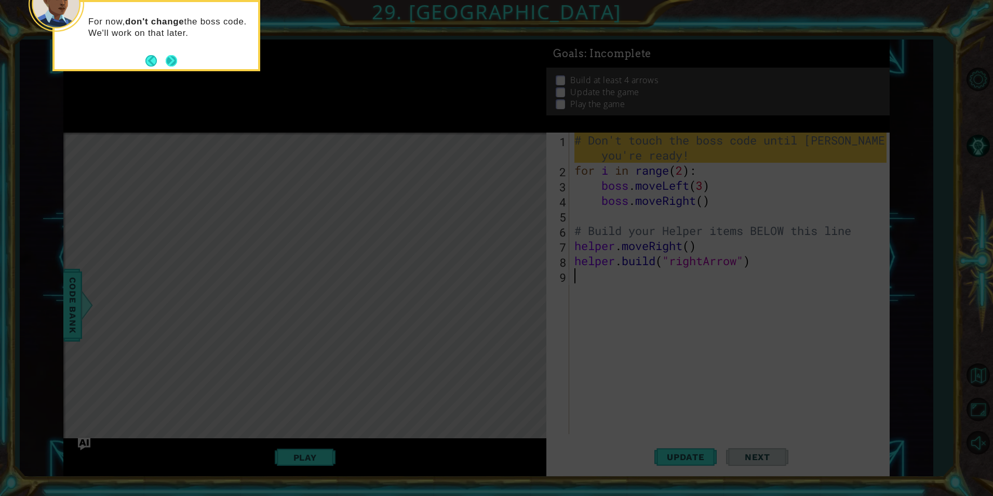
click at [174, 59] on button "Next" at bounding box center [171, 60] width 11 height 11
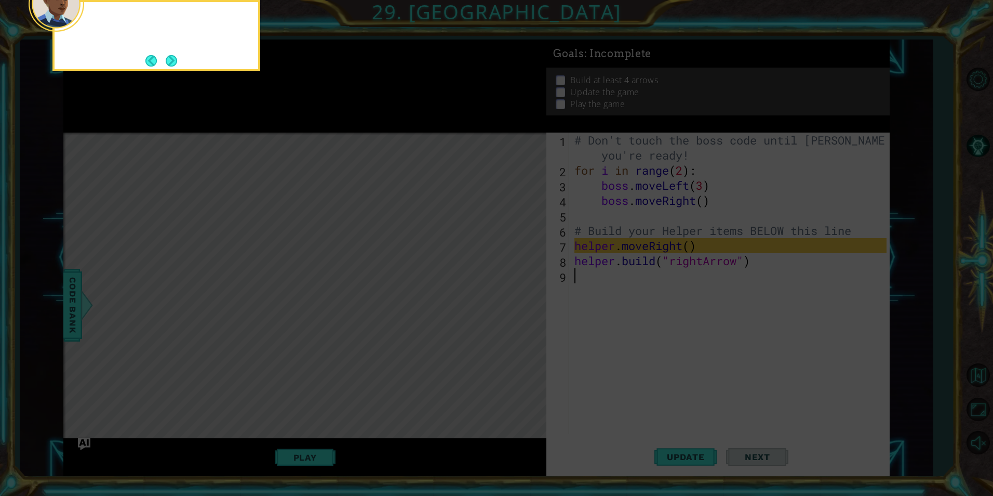
click at [174, 59] on button "Next" at bounding box center [171, 60] width 11 height 11
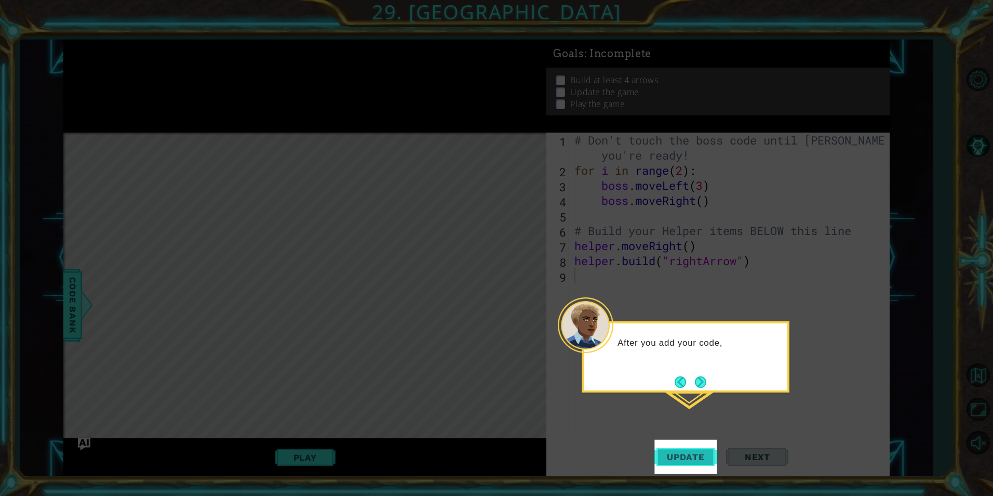
click at [685, 457] on span "Update" at bounding box center [686, 456] width 59 height 10
click at [701, 380] on button "Next" at bounding box center [700, 381] width 11 height 11
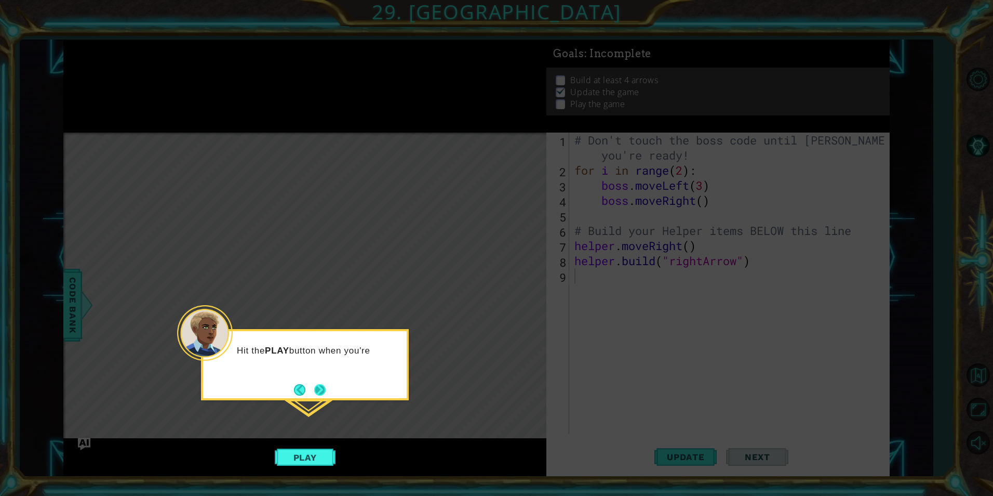
click at [317, 395] on button "Next" at bounding box center [319, 389] width 11 height 11
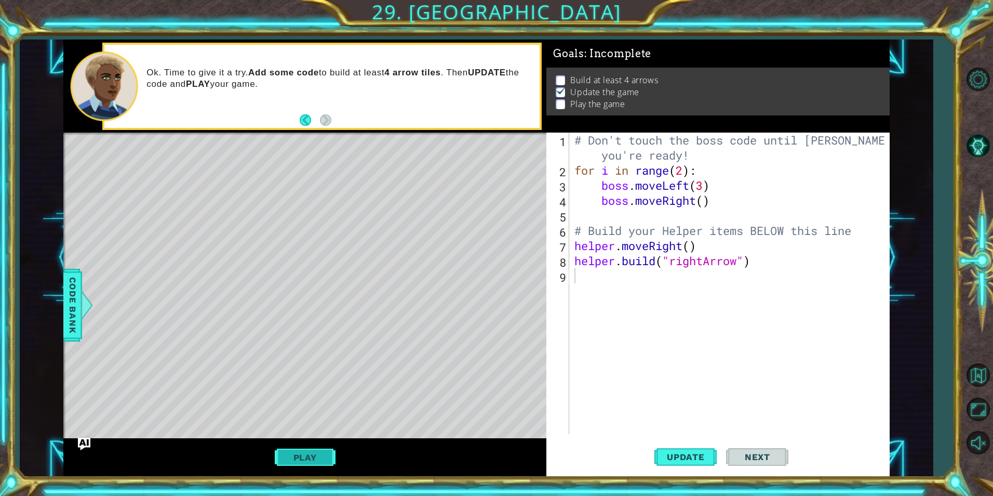
click at [311, 450] on button "Play" at bounding box center [305, 457] width 61 height 20
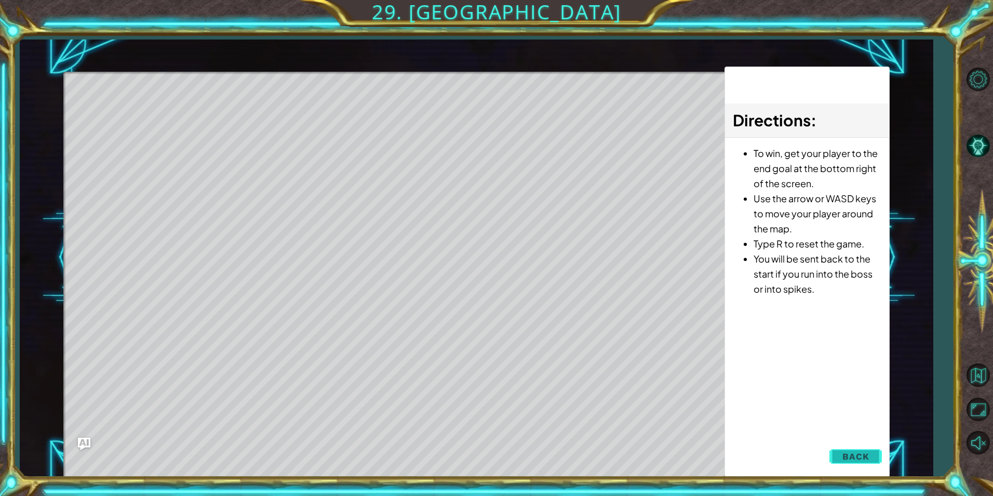
click at [844, 458] on span "Back" at bounding box center [856, 456] width 26 height 10
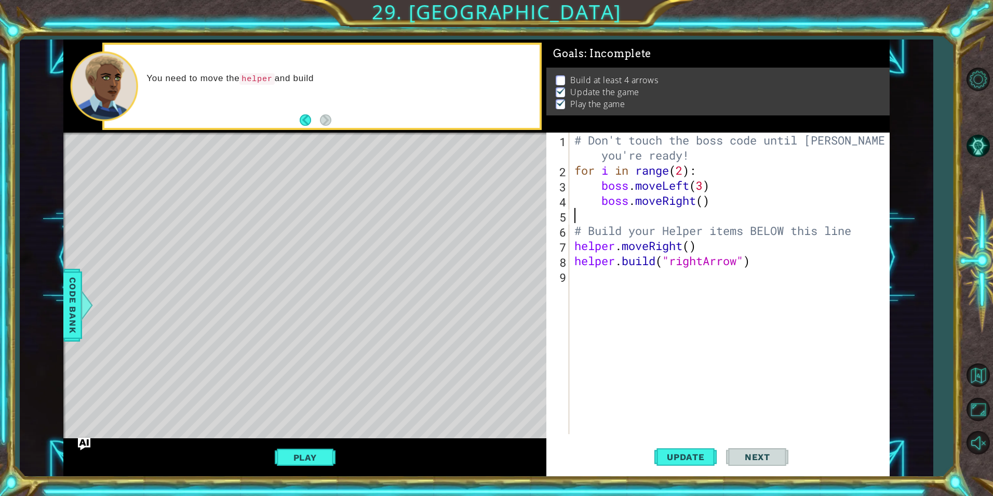
click at [609, 219] on div "# Don't touch the boss code until [PERSON_NAME] says you're ready! for i in ran…" at bounding box center [731, 305] width 319 height 346
click at [612, 278] on div "# Don't touch the boss code until [PERSON_NAME] says you're ready! for i in ran…" at bounding box center [731, 305] width 319 height 346
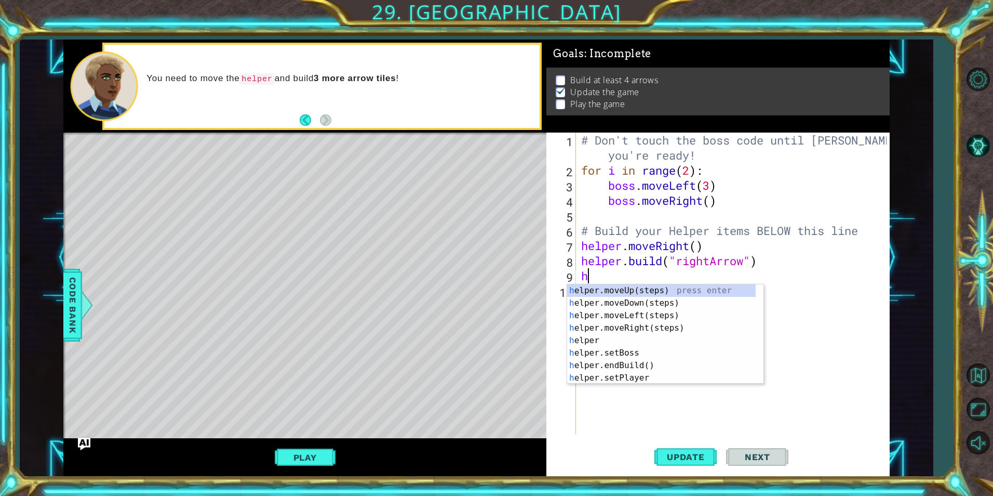
type textarea "h"
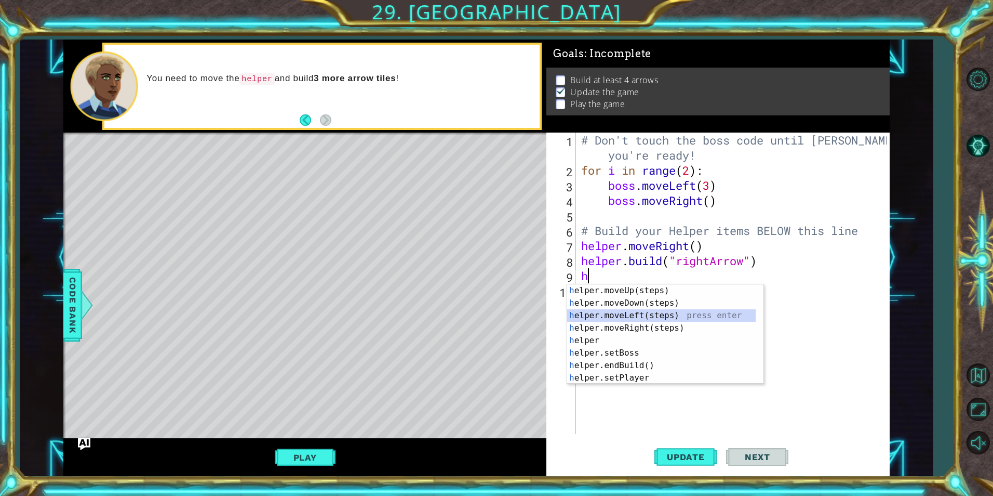
click at [654, 311] on div "h elper.moveUp(steps) press enter h elper.moveDown(steps) press enter h elper.m…" at bounding box center [661, 346] width 189 height 125
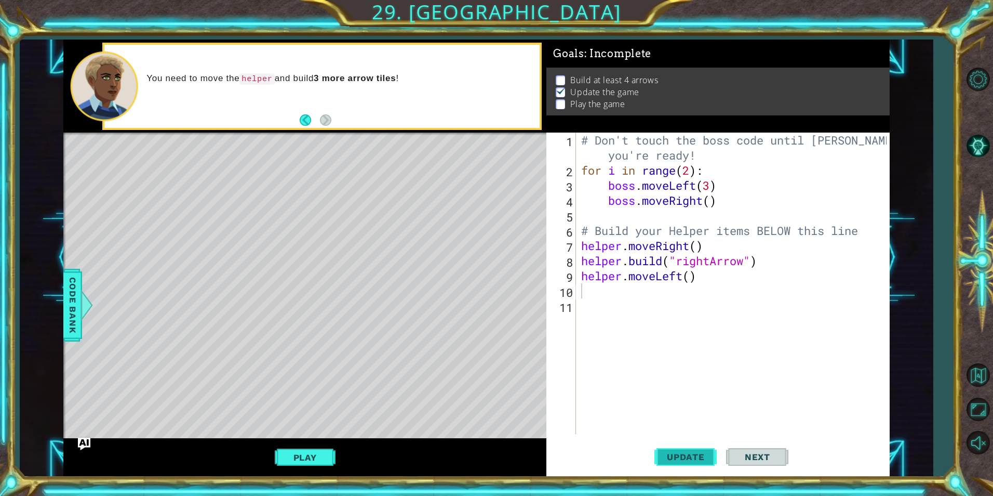
click at [680, 442] on button "Update" at bounding box center [685, 456] width 62 height 34
click at [679, 455] on span "Update" at bounding box center [686, 456] width 59 height 10
click at [310, 456] on button "Play" at bounding box center [305, 457] width 61 height 20
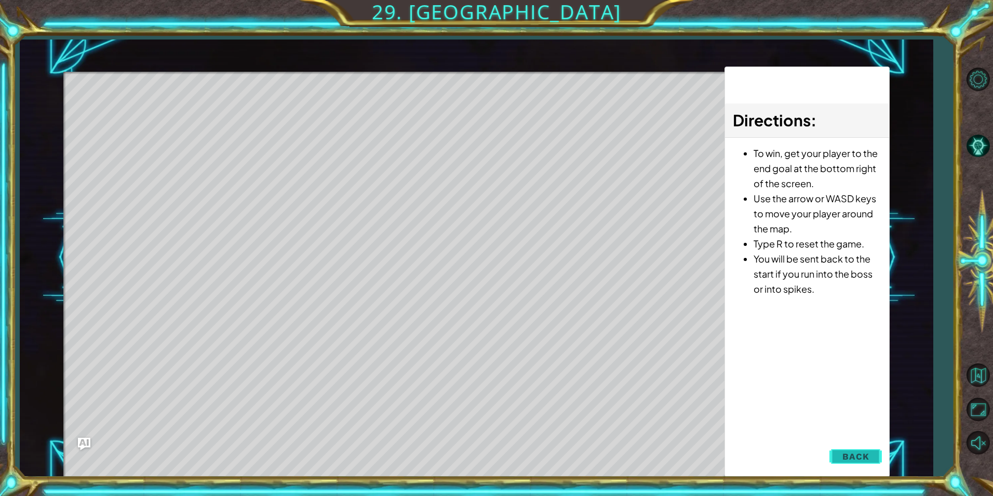
click at [861, 451] on span "Back" at bounding box center [856, 456] width 26 height 10
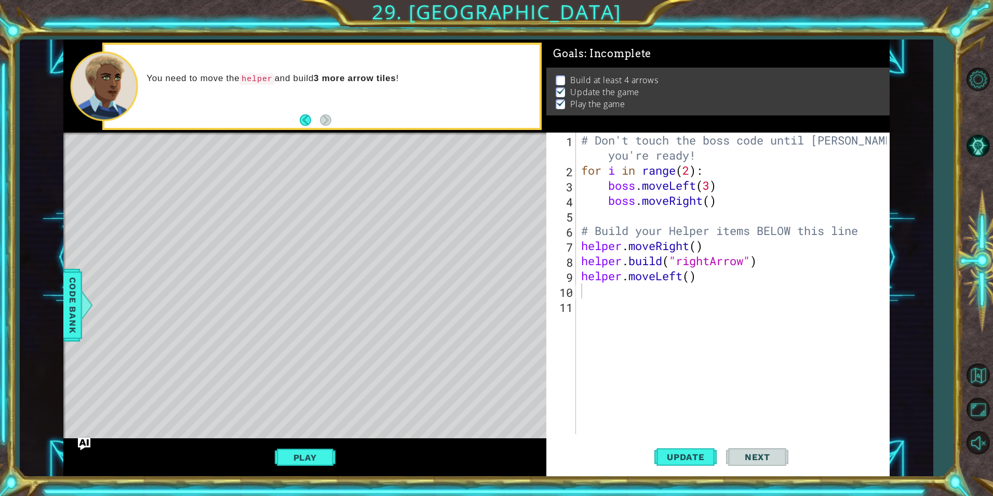
click at [692, 281] on div "# Don't touch the boss code until [PERSON_NAME] says you're ready! for i in ran…" at bounding box center [735, 305] width 313 height 346
type textarea "helper.moveLeft(3)"
click at [686, 457] on span "Update" at bounding box center [686, 456] width 59 height 10
click at [312, 455] on button "Play" at bounding box center [305, 457] width 61 height 20
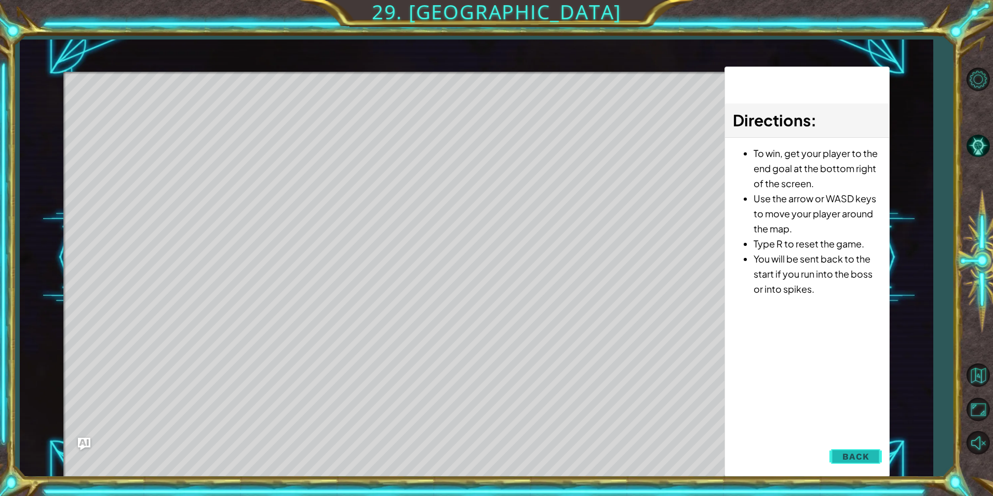
click at [880, 453] on button "Back" at bounding box center [856, 456] width 52 height 21
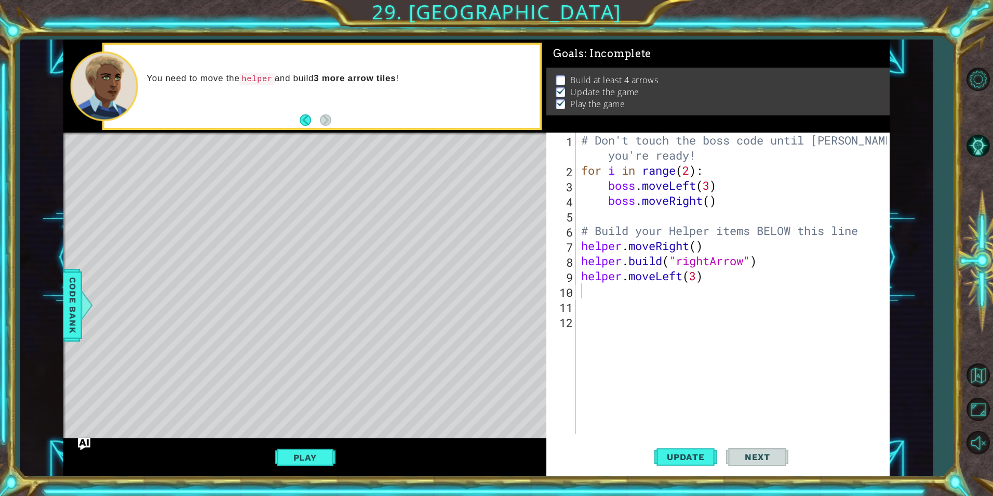
click at [709, 284] on div "# Don't touch the boss code until [PERSON_NAME] says you're ready! for i in ran…" at bounding box center [735, 305] width 313 height 346
click at [718, 266] on div "# Don't touch the boss code until [PERSON_NAME] says you're ready! for i in ran…" at bounding box center [735, 305] width 313 height 346
type textarea "[DOMAIN_NAME]("rightArrow")"
click at [700, 285] on div "# Don't touch the boss code until [PERSON_NAME] says you're ready! for i in ran…" at bounding box center [735, 305] width 313 height 346
click at [710, 276] on div "# Don't touch the boss code until [PERSON_NAME] says you're ready! for i in ran…" at bounding box center [735, 305] width 313 height 346
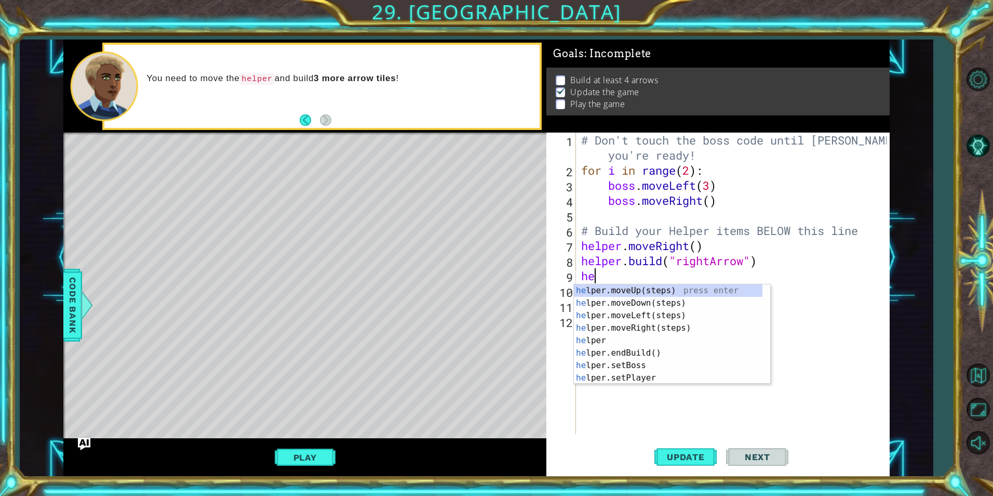
type textarea "h"
type textarea "bo"
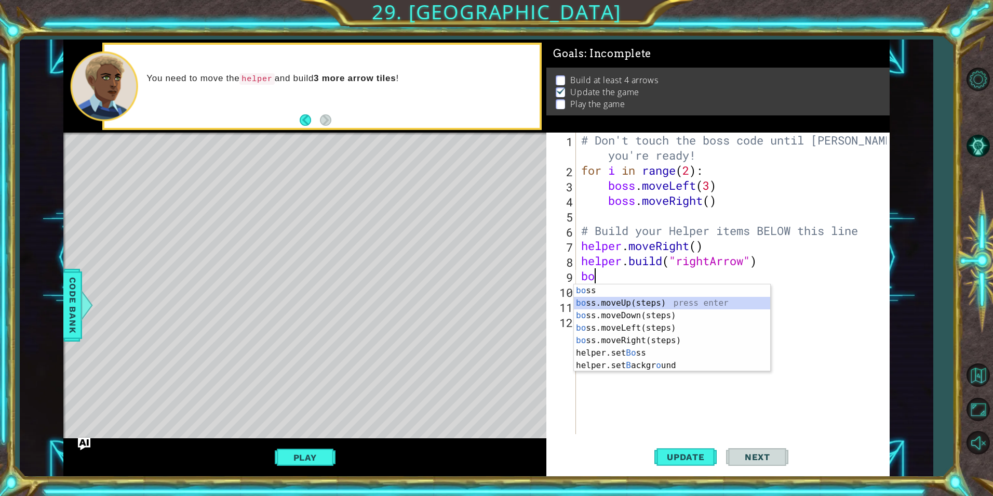
click at [642, 303] on div "bo ss press enter bo ss.moveUp(steps) press enter bo ss.moveDown(steps) press e…" at bounding box center [672, 340] width 196 height 112
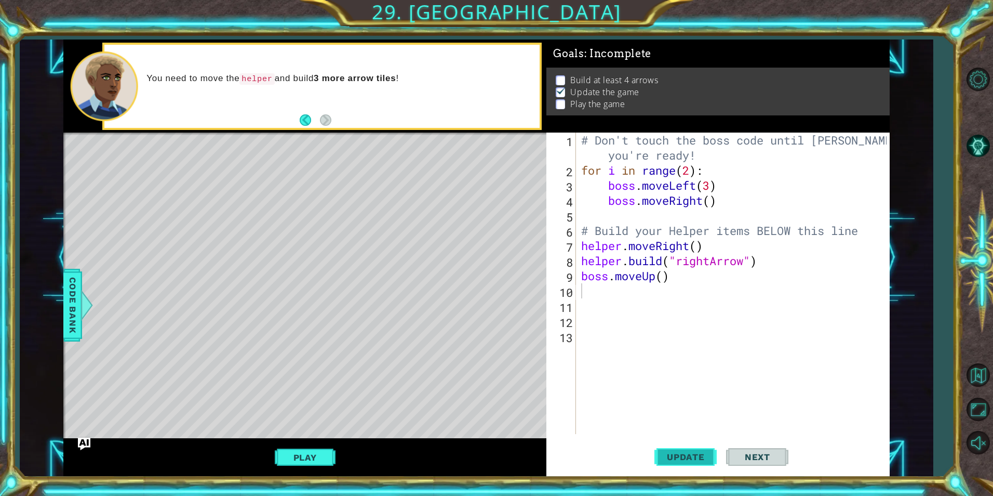
click at [697, 463] on button "Update" at bounding box center [685, 456] width 62 height 34
click at [317, 457] on button "Play" at bounding box center [305, 457] width 61 height 20
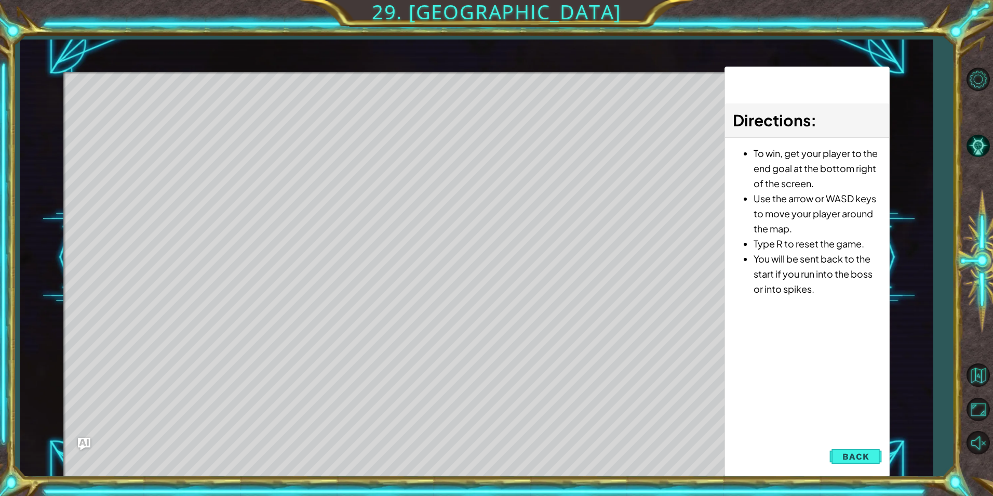
click at [860, 455] on span "Back" at bounding box center [856, 456] width 26 height 10
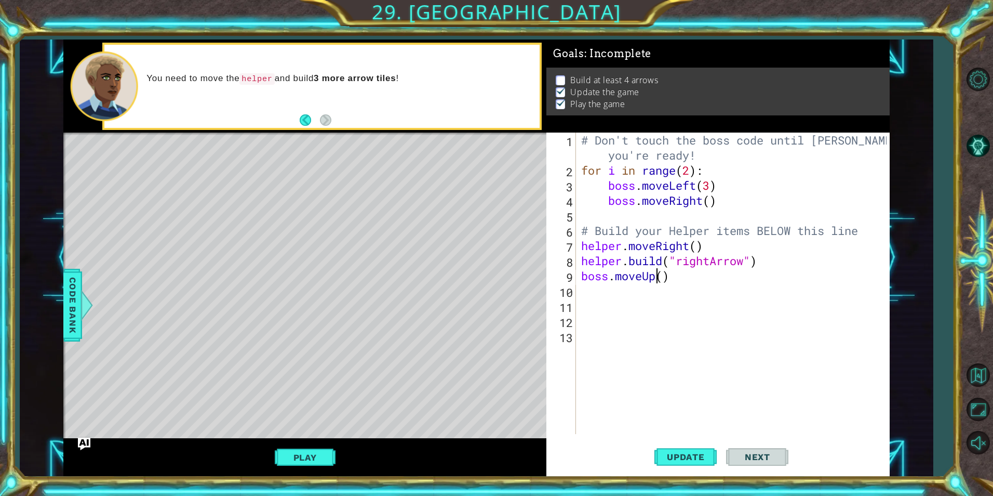
click at [660, 277] on div "# Don't touch the boss code until [PERSON_NAME] says you're ready! for i in ran…" at bounding box center [735, 305] width 313 height 346
click at [661, 280] on div "# Don't touch the boss code until [PERSON_NAME] says you're ready! for i in ran…" at bounding box center [735, 305] width 313 height 346
type textarea "boss.moveUp(3)"
click at [645, 301] on div "# Don't touch the boss code until [PERSON_NAME] says you're ready! for i in ran…" at bounding box center [735, 305] width 313 height 346
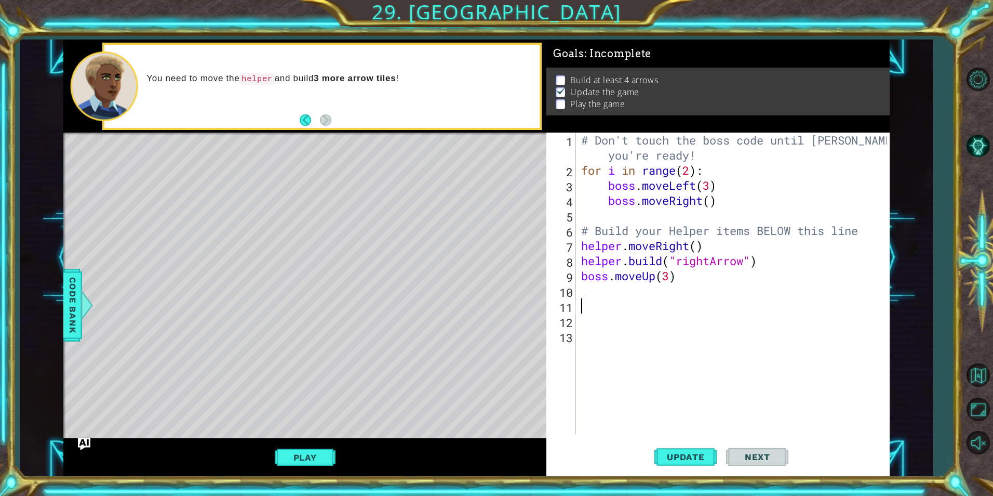
scroll to position [0, 0]
click at [642, 291] on div "# Don't touch the boss code until [PERSON_NAME] says you're ready! for i in ran…" at bounding box center [735, 305] width 313 height 346
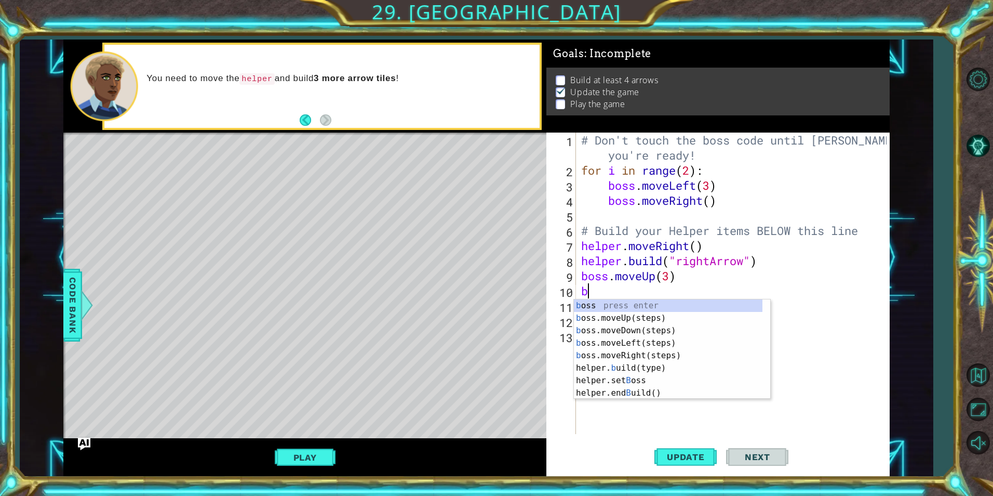
type textarea "bo"
click at [637, 344] on div "bo ss press enter bo ss.moveUp(steps) press enter bo ss.moveDown(steps) press e…" at bounding box center [672, 355] width 196 height 112
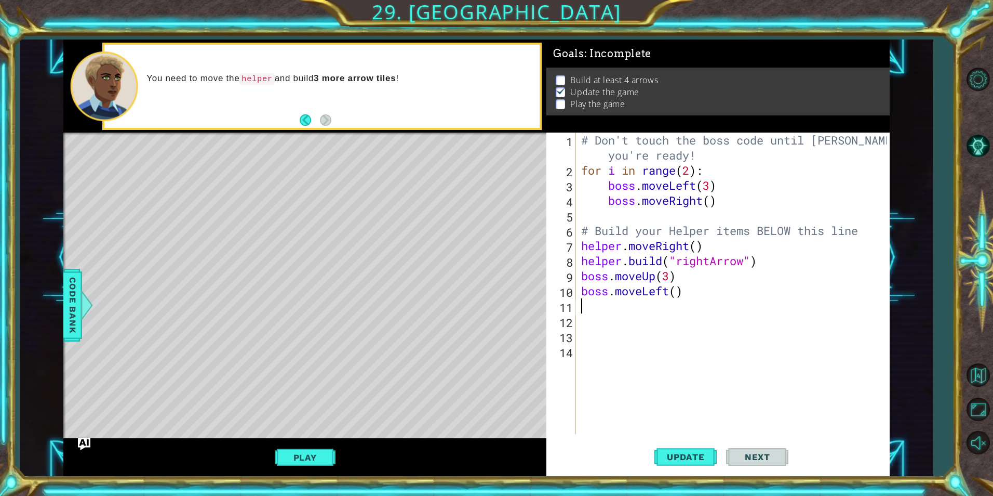
click at [676, 288] on div "# Don't touch the boss code until [PERSON_NAME] says you're ready! for i in ran…" at bounding box center [735, 305] width 313 height 346
type textarea "boss.moveLeft(1)"
click at [685, 457] on span "Update" at bounding box center [686, 456] width 59 height 10
click at [317, 447] on button "Play" at bounding box center [305, 457] width 61 height 20
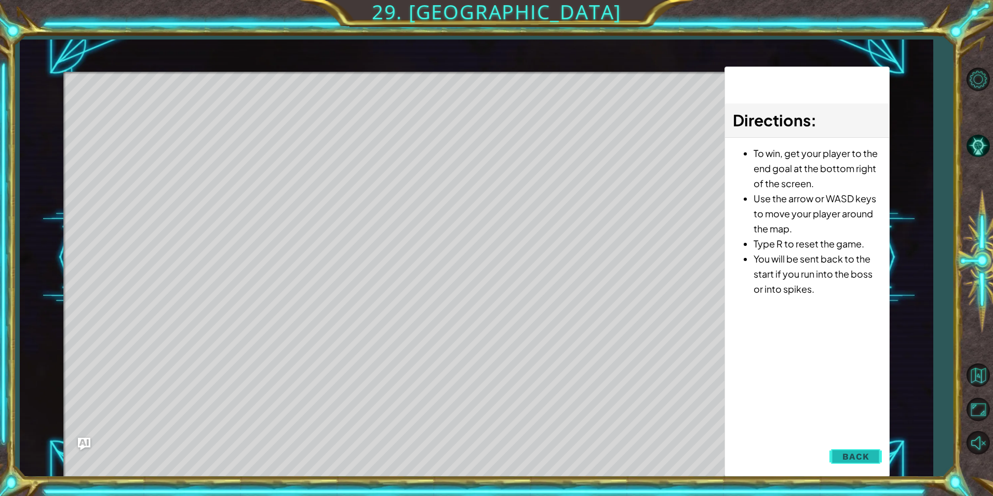
click at [845, 451] on span "Back" at bounding box center [856, 456] width 26 height 10
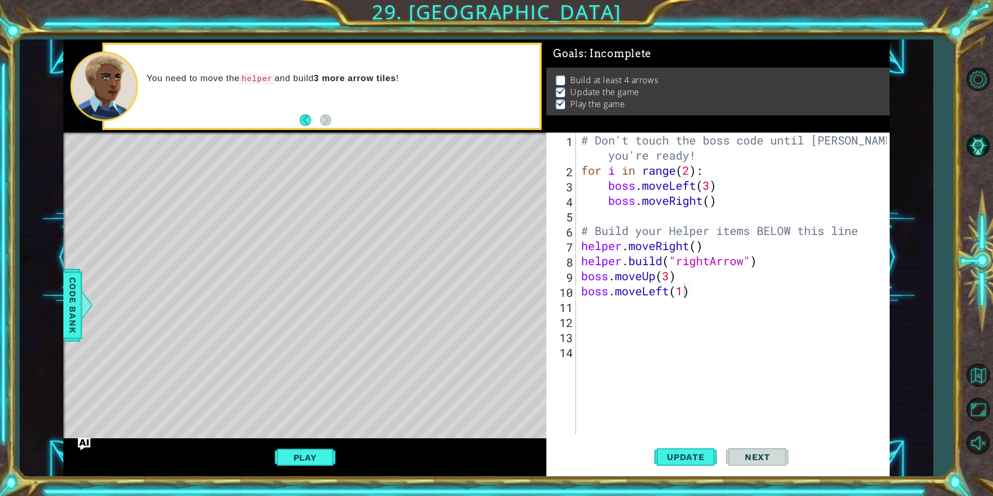
click at [621, 307] on div "# Don't touch the boss code until [PERSON_NAME] says you're ready! for i in ran…" at bounding box center [735, 305] width 313 height 346
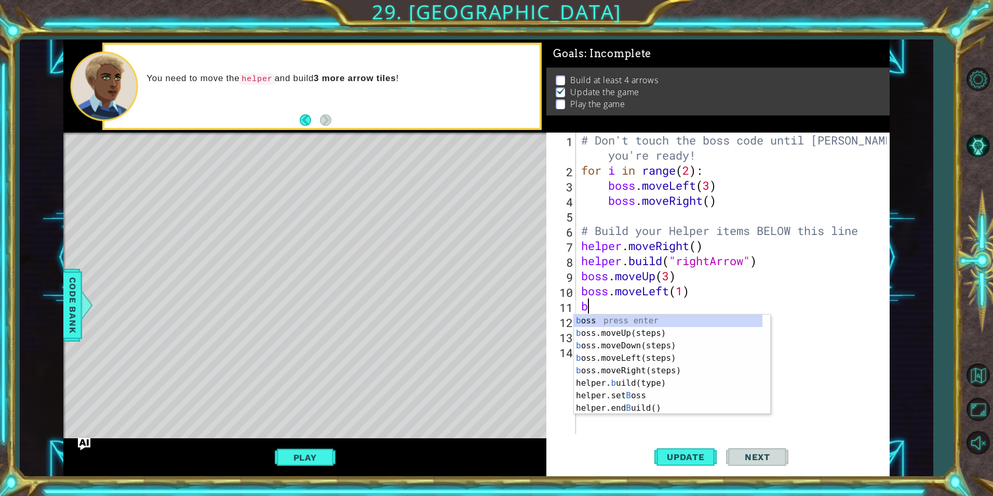
type textarea "bo"
click at [657, 336] on div "bo ss press enter bo ss.moveUp(steps) press enter bo ss.moveDown(steps) press e…" at bounding box center [672, 370] width 196 height 112
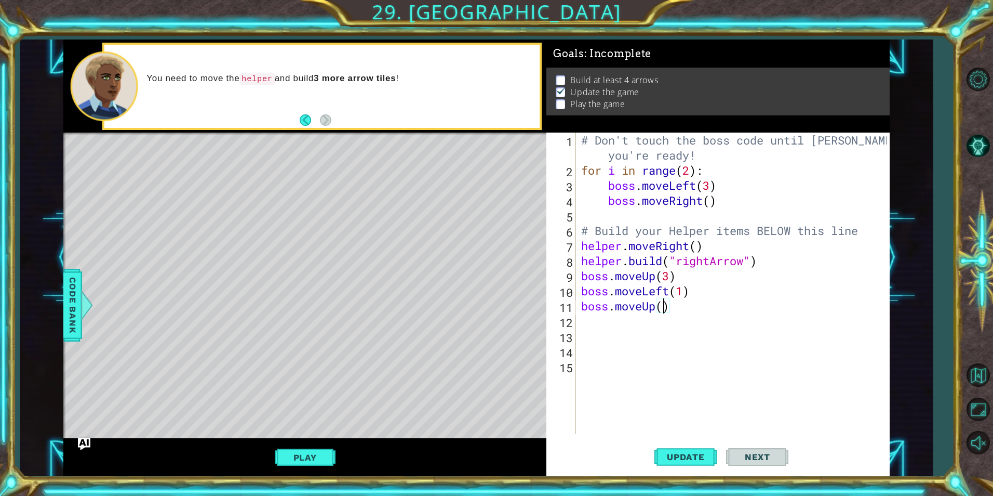
click at [663, 307] on div "# Don't touch the boss code until [PERSON_NAME] says you're ready! for i in ran…" at bounding box center [735, 305] width 313 height 346
type textarea "boss.moveUp(1)"
click at [662, 324] on div "# Don't touch the boss code until [PERSON_NAME] says you're ready! for i in ran…" at bounding box center [735, 305] width 313 height 346
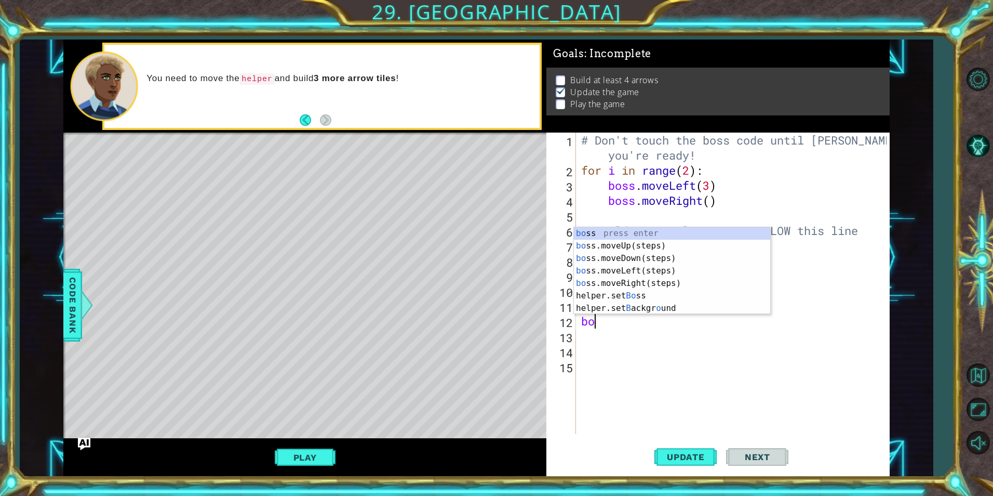
scroll to position [0, 1]
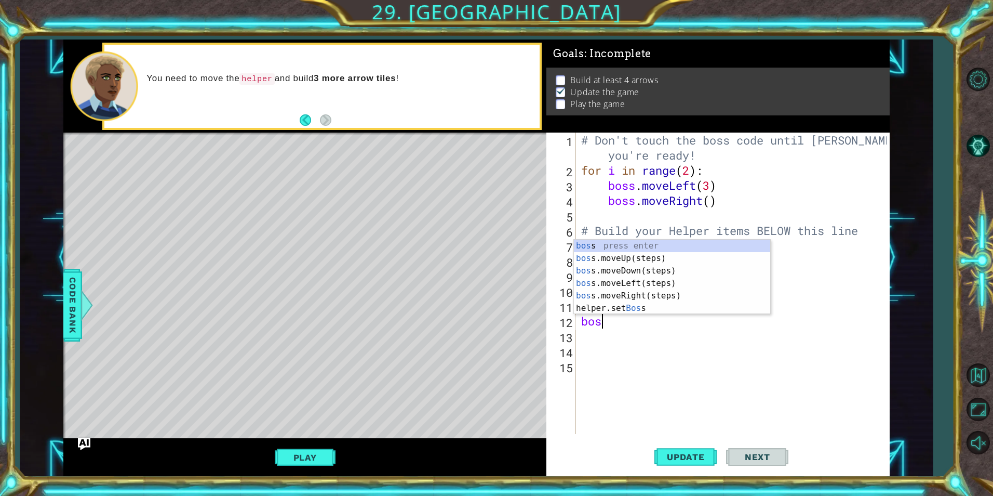
type textarea "boss"
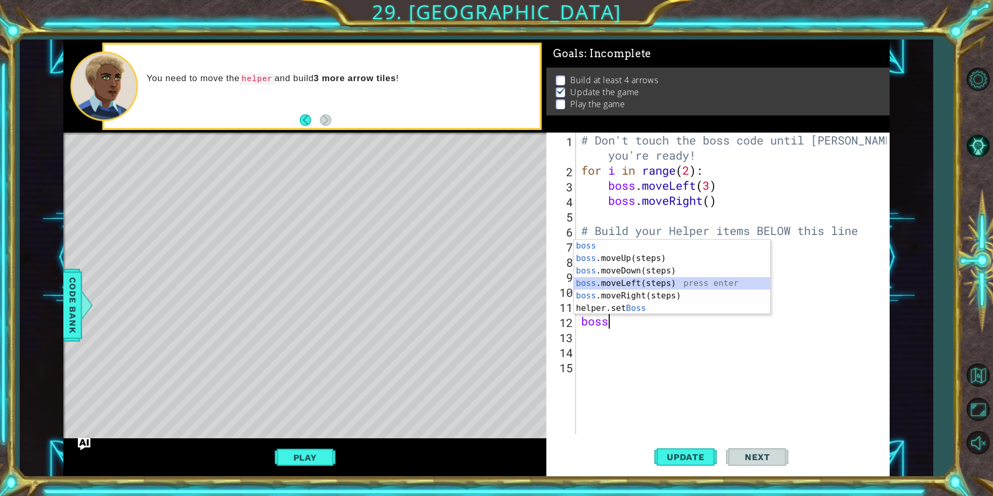
drag, startPoint x: 647, startPoint y: 283, endPoint x: 425, endPoint y: 62, distance: 312.6
click at [646, 283] on div "boss press enter boss .moveUp(steps) press enter boss .moveDown(steps) press en…" at bounding box center [672, 289] width 196 height 100
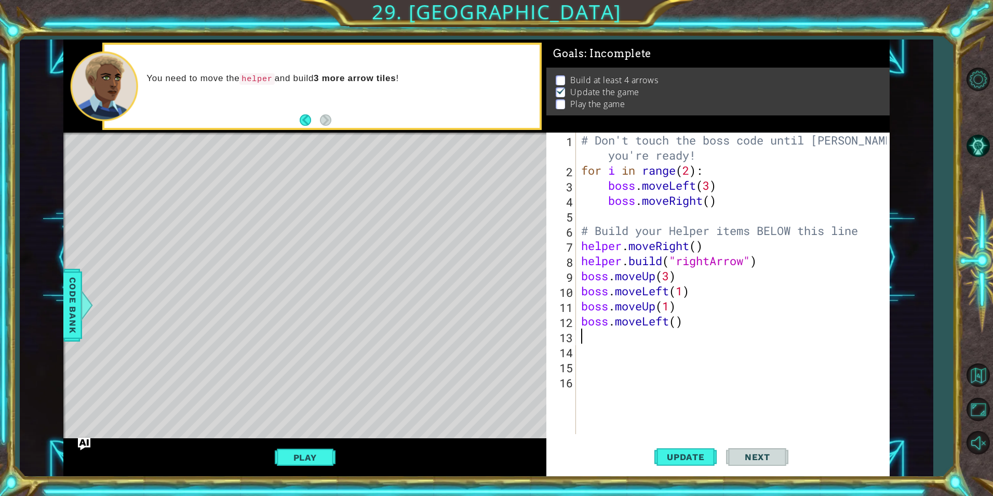
click at [677, 323] on div "# Don't touch the boss code until [PERSON_NAME] says you're ready! for i in ran…" at bounding box center [735, 305] width 313 height 346
click at [282, 448] on button "Play" at bounding box center [305, 457] width 61 height 20
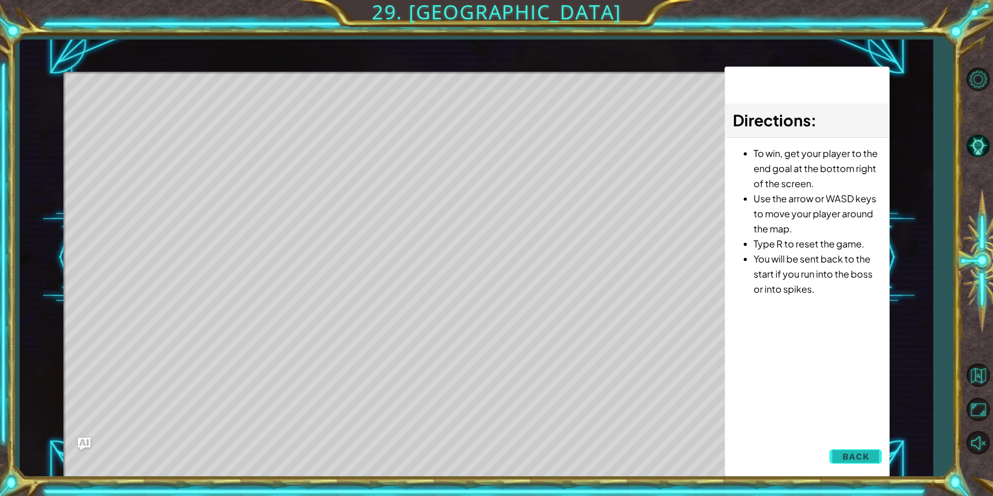
click at [847, 455] on span "Back" at bounding box center [856, 456] width 26 height 10
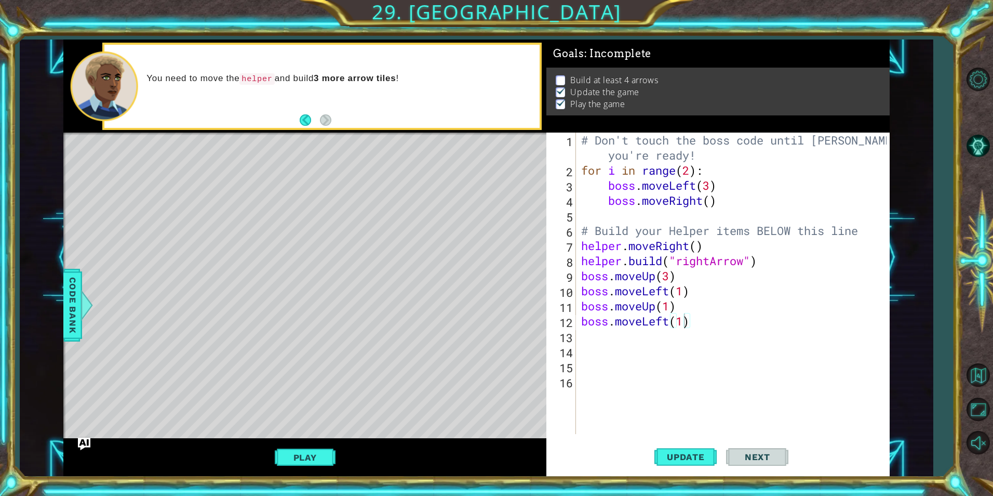
click at [748, 463] on button "Next" at bounding box center [757, 456] width 62 height 34
click at [681, 452] on span "Update" at bounding box center [686, 456] width 59 height 10
click at [716, 225] on div "# Don't touch the boss code until [PERSON_NAME] says you're ready! for i in ran…" at bounding box center [735, 305] width 312 height 346
type textarea "# Build your Helper items BELOW this line"
click at [630, 222] on div "# Don't touch the boss code until [PERSON_NAME] says you're ready! for i in ran…" at bounding box center [735, 305] width 312 height 346
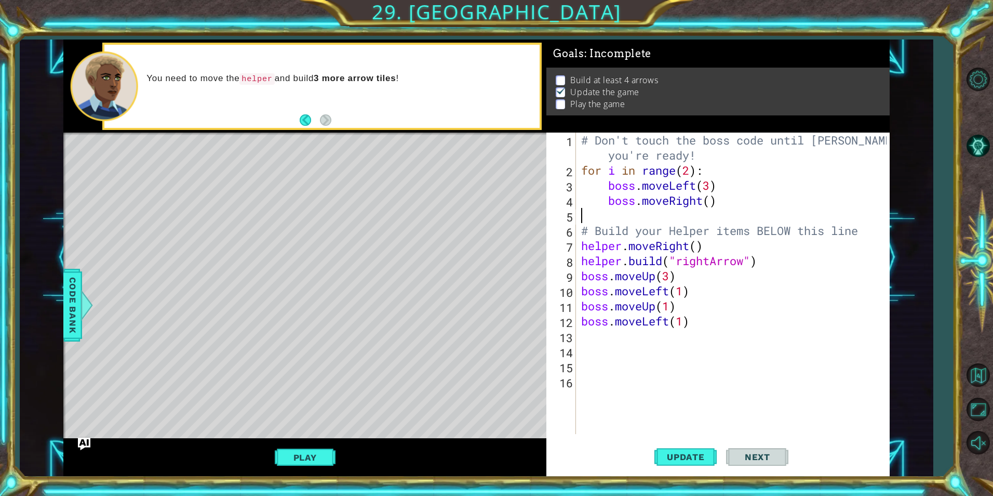
scroll to position [0, 0]
click at [631, 218] on div "# Don't touch the boss code until [PERSON_NAME] says you're ready! for i in ran…" at bounding box center [735, 305] width 312 height 346
drag, startPoint x: 695, startPoint y: 329, endPoint x: 676, endPoint y: 340, distance: 22.1
click at [676, 340] on div "# Don't touch the boss code until [PERSON_NAME] says you're ready! for i in ran…" at bounding box center [735, 305] width 312 height 346
click at [660, 304] on div "# Don't touch the boss code until [PERSON_NAME] says you're ready! for i in ran…" at bounding box center [735, 305] width 312 height 346
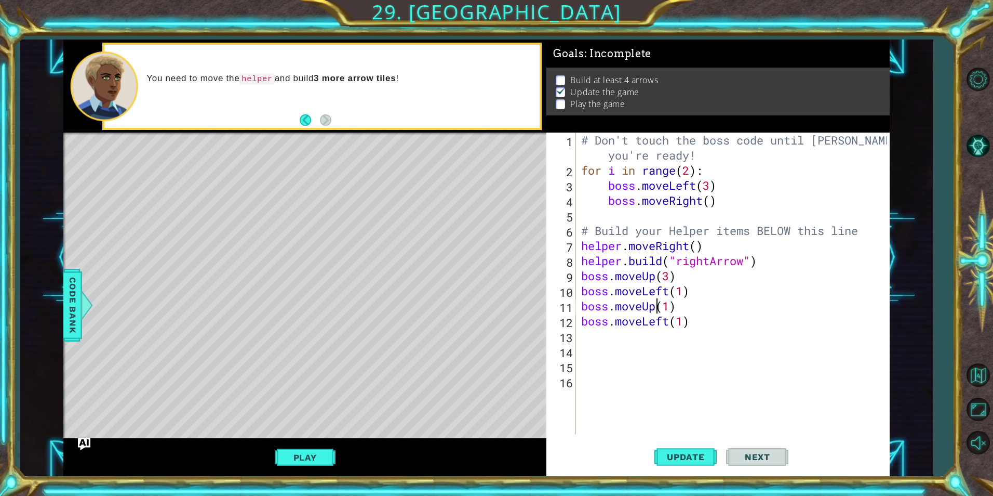
type textarea "boss.moveUp(1)"
click at [704, 329] on div "# Don't touch the boss code until [PERSON_NAME] says you're ready! for i in ran…" at bounding box center [735, 305] width 312 height 346
click at [699, 312] on div "# Don't touch the boss code until [PERSON_NAME] says you're ready! for i in ran…" at bounding box center [735, 305] width 312 height 346
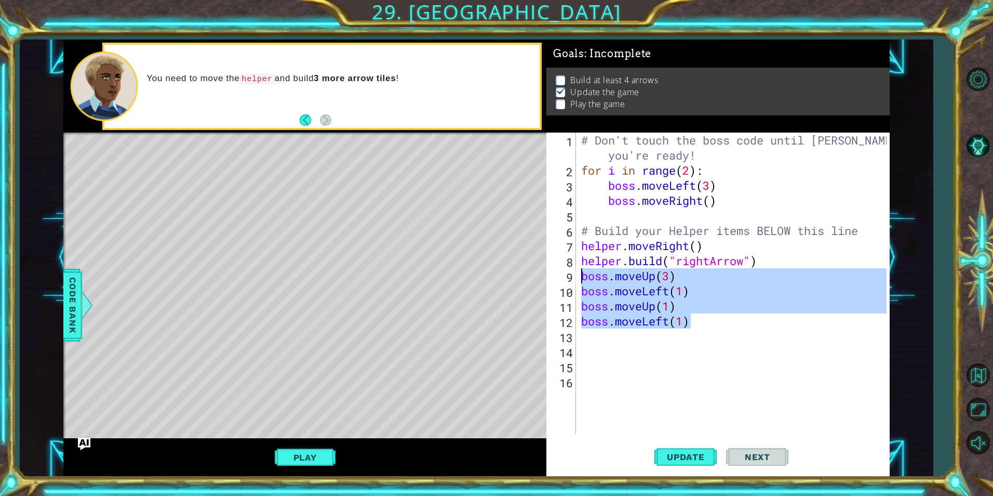
drag, startPoint x: 693, startPoint y: 326, endPoint x: 574, endPoint y: 268, distance: 132.4
click at [574, 270] on div "boss.moveUp(1) 1 2 3 4 5 6 7 8 9 10 11 12 13 14 15 16 # Don't touch the boss co…" at bounding box center [716, 282] width 340 height 301
click at [661, 299] on div "boss.moveUp(3) boss.moveLeft(1) 1 2 3 4 5 6 7 8 9 10 11 12 13 14 15 16 # Don't …" at bounding box center [716, 282] width 340 height 301
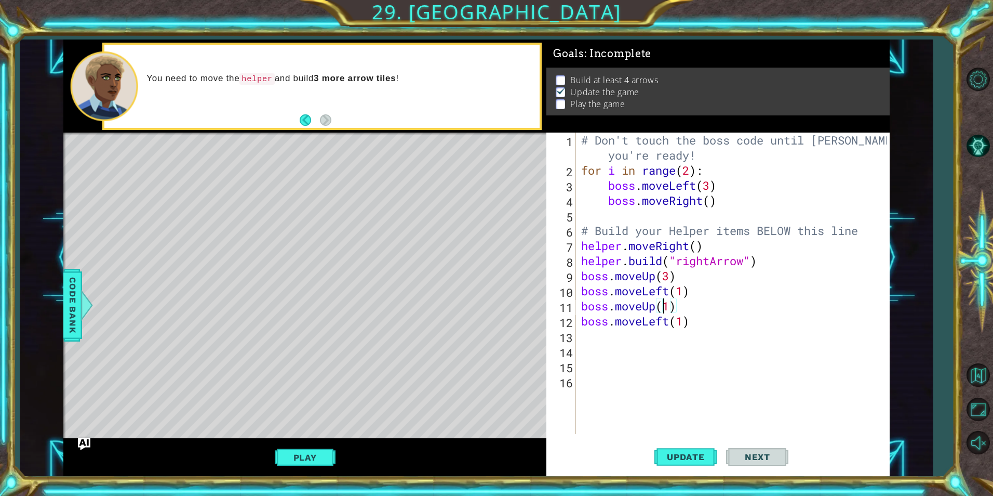
drag, startPoint x: 661, startPoint y: 299, endPoint x: 648, endPoint y: 299, distance: 13.5
click at [648, 299] on div "# Don't touch the boss code until [PERSON_NAME] says you're ready! for i in ran…" at bounding box center [735, 305] width 312 height 346
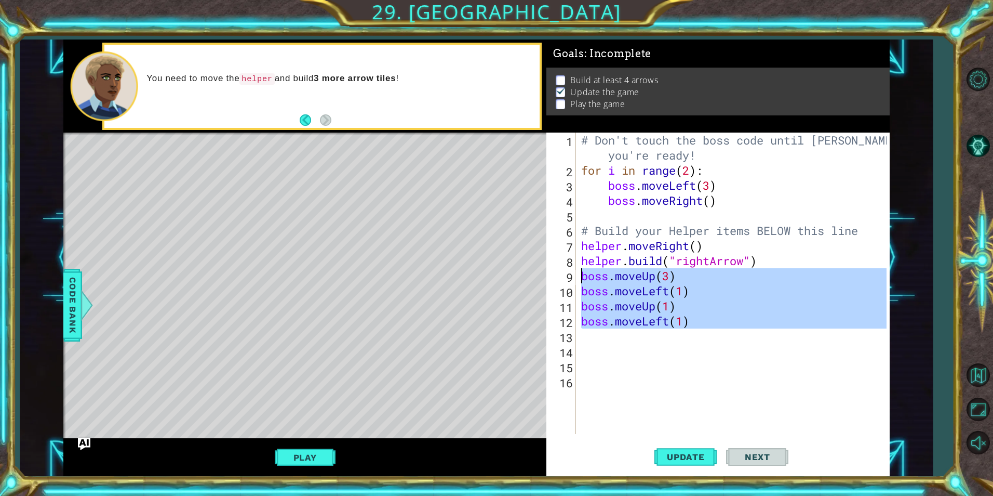
drag, startPoint x: 707, startPoint y: 331, endPoint x: 575, endPoint y: 272, distance: 145.3
click at [575, 272] on div "boss.moveUp(1) 1 2 3 4 5 6 7 8 9 10 11 12 13 14 15 16 # Don't touch the boss co…" at bounding box center [716, 282] width 340 height 301
type textarea "boss.moveUp(3) boss.moveLeft(1)"
click at [624, 208] on div "# Don't touch the boss code until [PERSON_NAME] says you're ready! for i in ran…" at bounding box center [735, 305] width 312 height 346
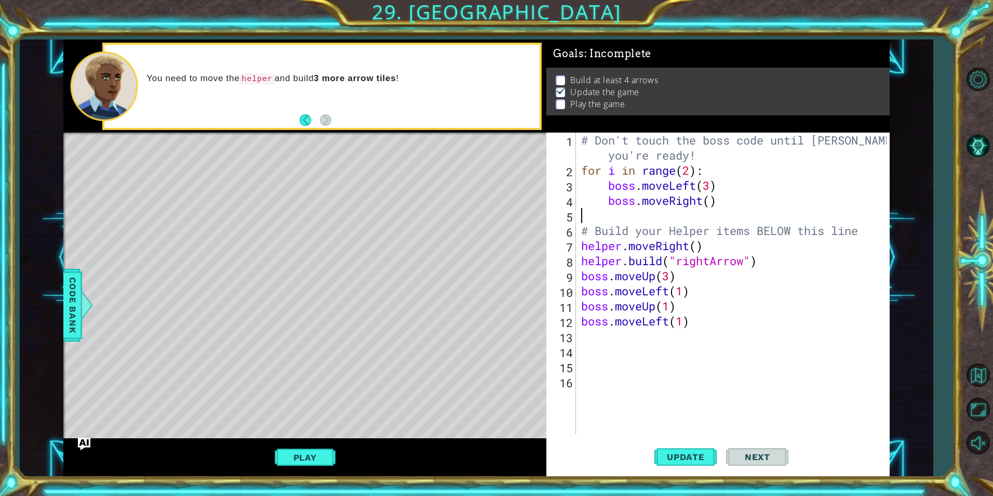
paste textarea "boss.moveUp(1) boss.moveLeft(1)"
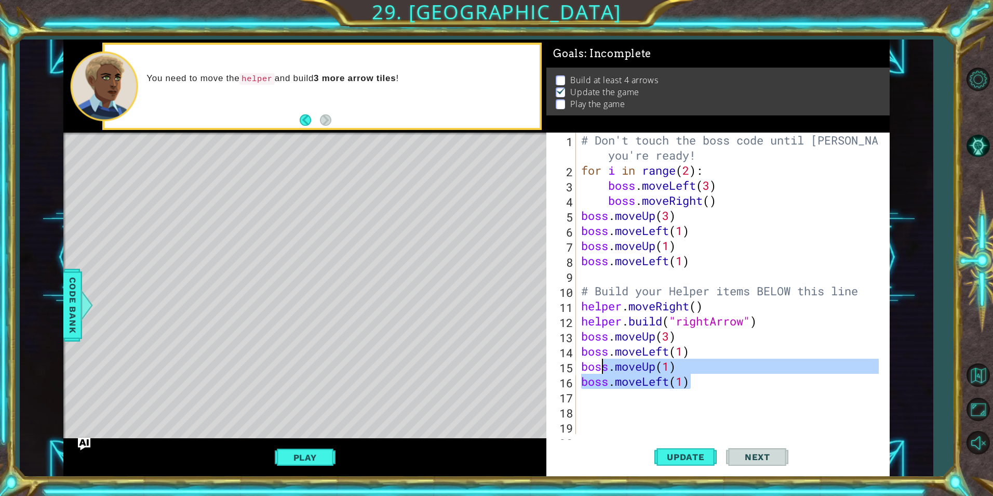
drag, startPoint x: 695, startPoint y: 386, endPoint x: 600, endPoint y: 366, distance: 97.2
click at [600, 366] on div "# Don't touch the boss code until [PERSON_NAME] says you're ready! for i in ran…" at bounding box center [731, 305] width 304 height 346
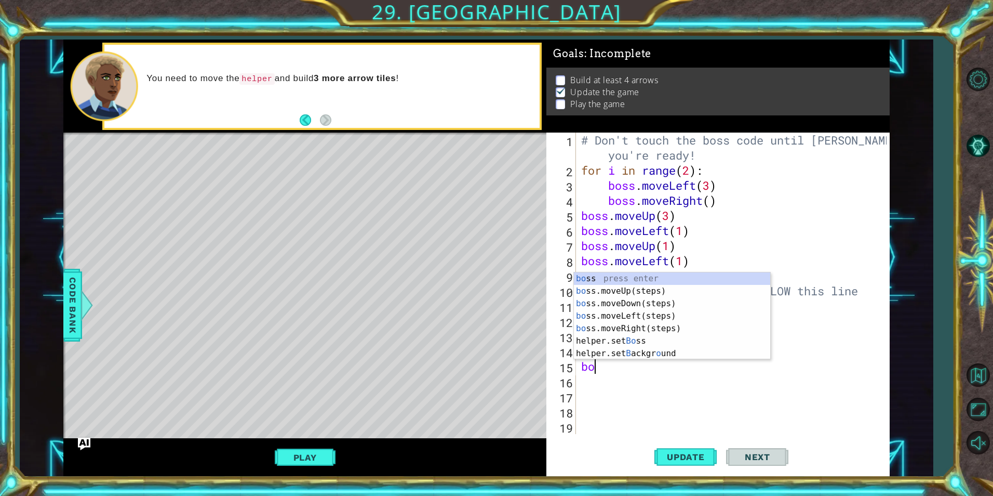
type textarea "b"
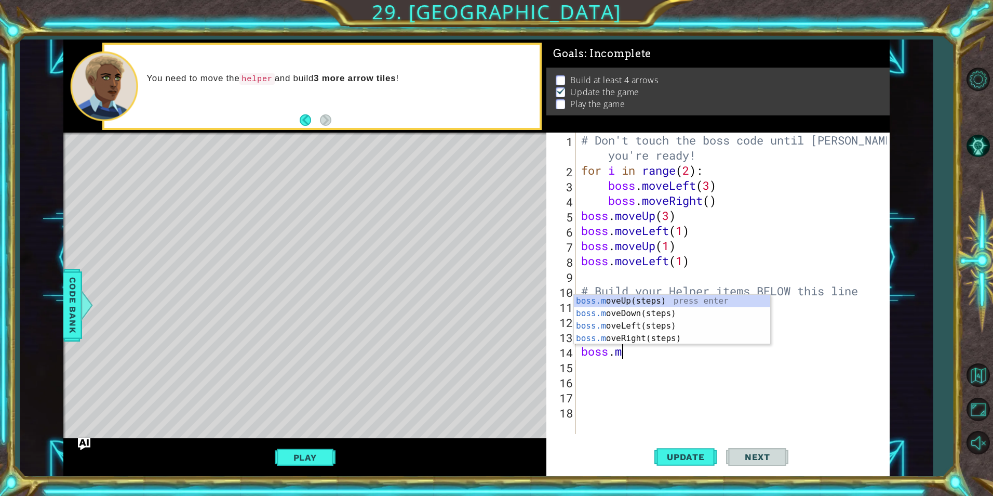
type textarea "b"
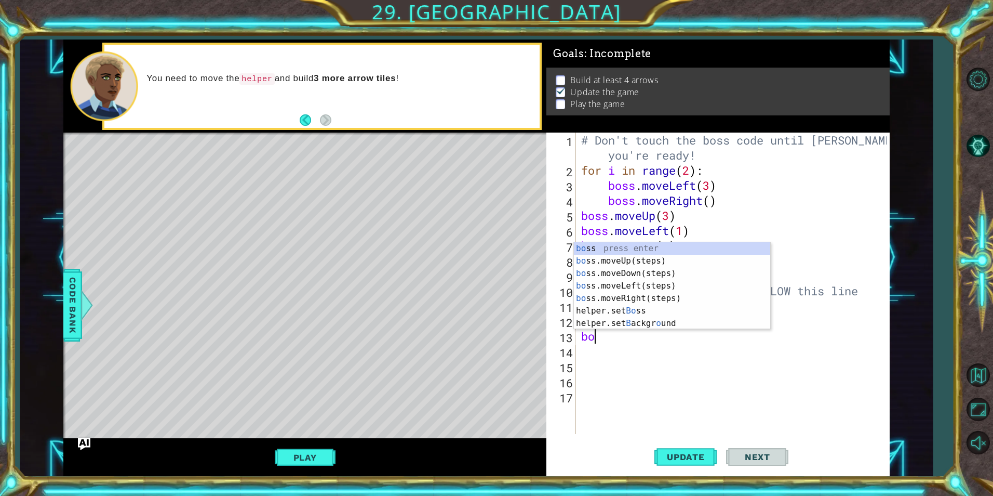
type textarea "b"
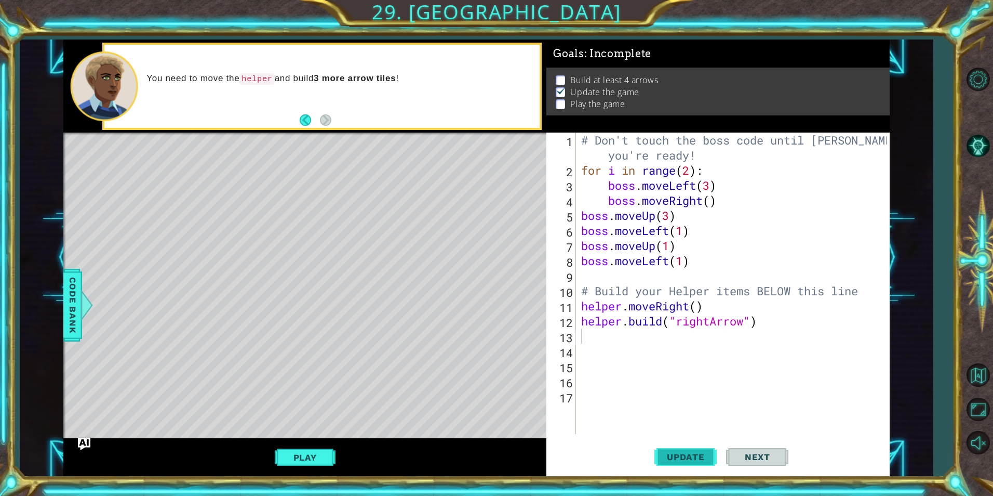
click at [674, 457] on span "Update" at bounding box center [686, 456] width 59 height 10
click at [558, 91] on img at bounding box center [561, 90] width 10 height 8
click at [556, 99] on p at bounding box center [560, 104] width 9 height 10
click at [559, 75] on p at bounding box center [560, 80] width 9 height 10
click at [309, 457] on button "Play" at bounding box center [305, 457] width 61 height 20
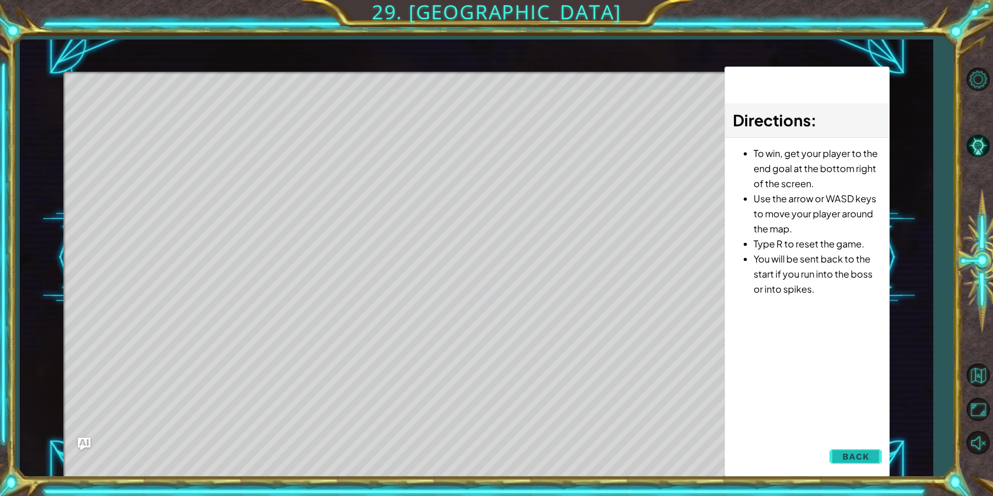
click at [870, 457] on button "Back" at bounding box center [856, 456] width 52 height 21
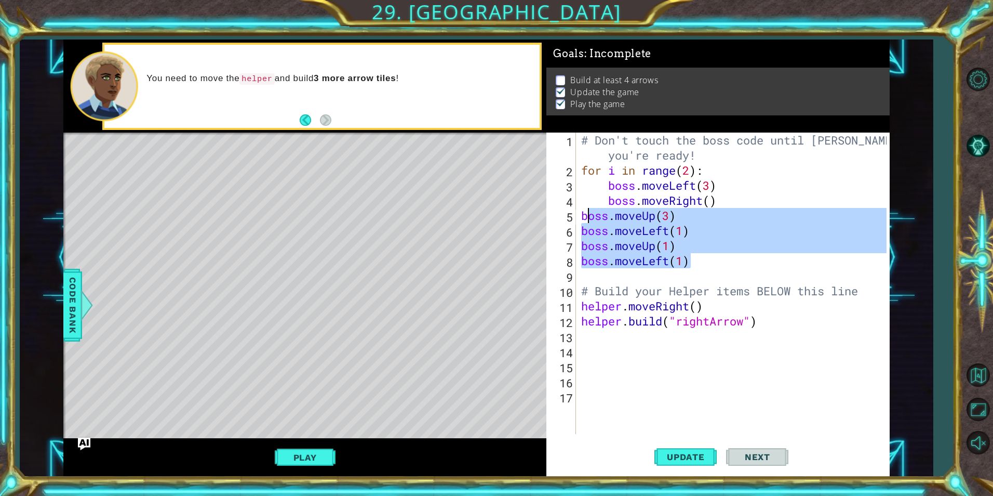
drag, startPoint x: 713, startPoint y: 268, endPoint x: 592, endPoint y: 209, distance: 134.8
click at [592, 209] on div "# Don't touch the boss code until [PERSON_NAME] says you're ready! for i in ran…" at bounding box center [735, 305] width 312 height 346
type textarea "b"
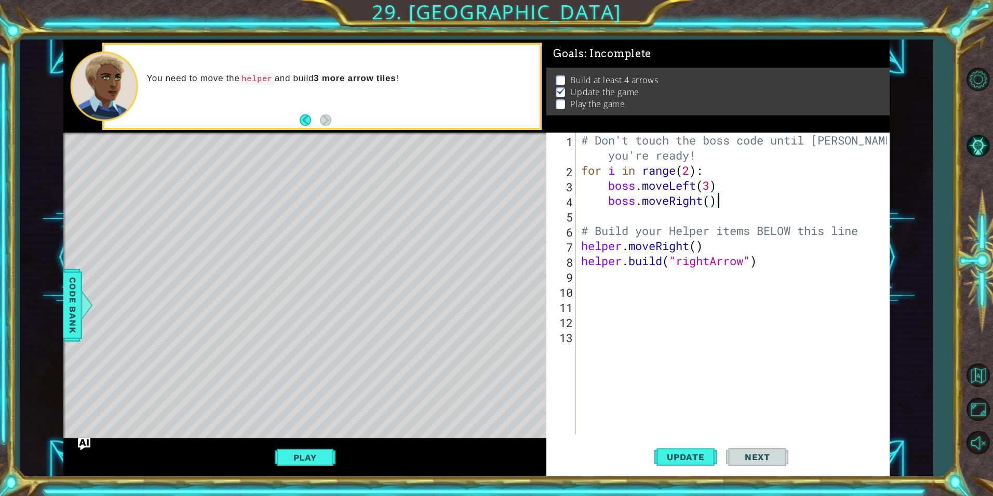
click at [696, 246] on div "# Don't touch the boss code until [PERSON_NAME] says you're ready! for i in ran…" at bounding box center [735, 305] width 312 height 346
type textarea "helper.moveRight(3)"
click at [690, 453] on span "Update" at bounding box center [686, 456] width 59 height 10
click at [624, 288] on div "# Don't touch the boss code until [PERSON_NAME] says you're ready! for i in ran…" at bounding box center [735, 305] width 312 height 346
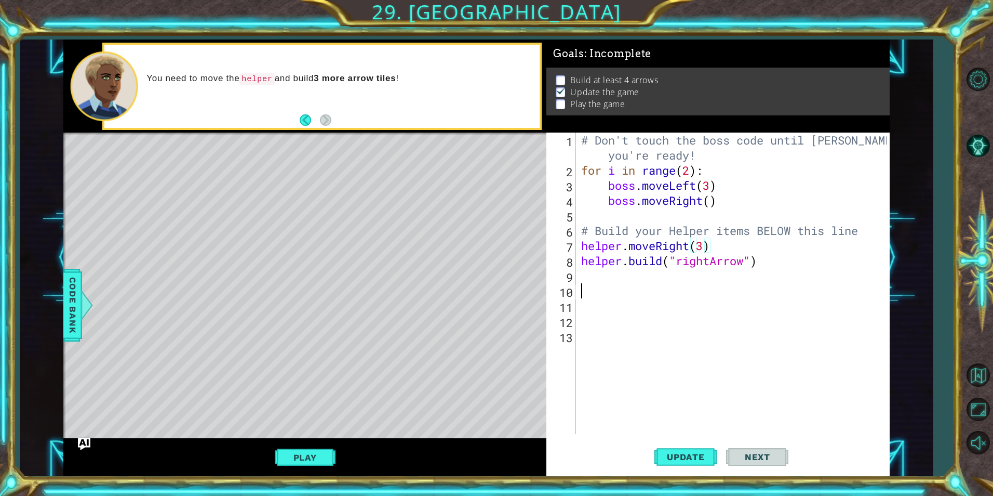
scroll to position [0, 0]
click at [626, 273] on div "# Don't touch the boss code until [PERSON_NAME] says you're ready! for i in ran…" at bounding box center [735, 305] width 312 height 346
